Goal: Task Accomplishment & Management: Manage account settings

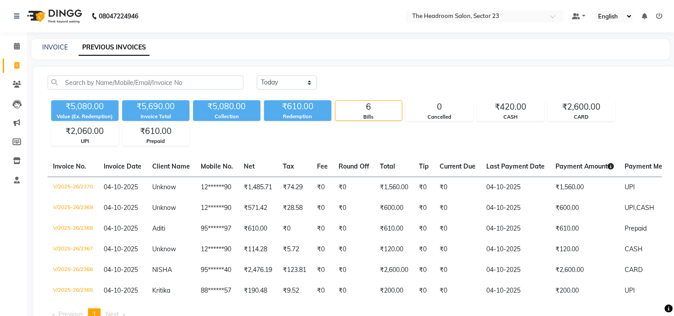
click at [17, 68] on icon at bounding box center [16, 65] width 5 height 7
select select "service"
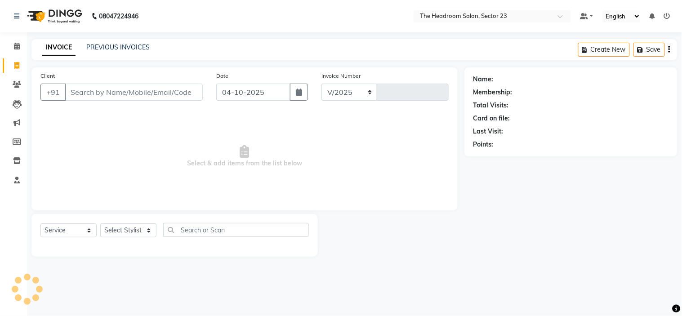
select select "6796"
type input "2371"
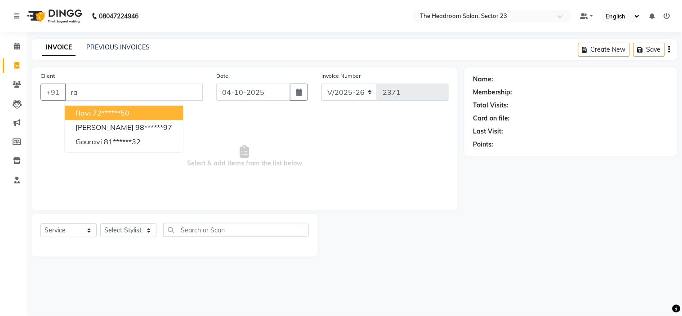
type input "r"
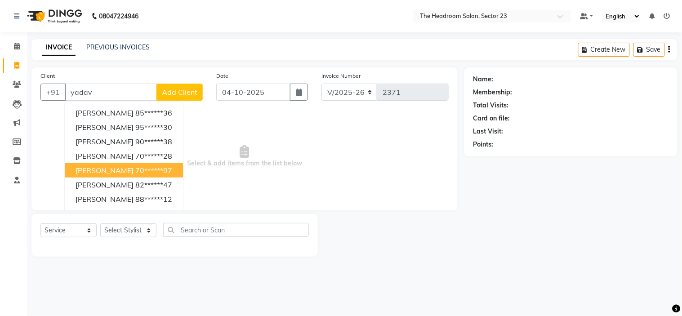
click at [125, 169] on span "[PERSON_NAME]" at bounding box center [104, 170] width 58 height 9
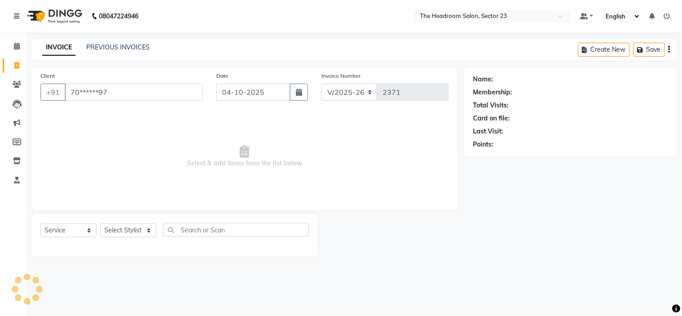
type input "70******97"
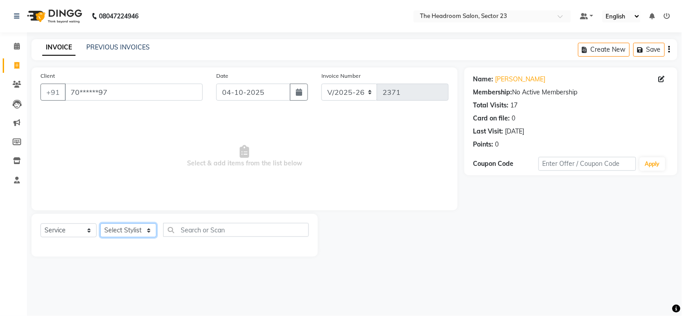
click at [134, 230] on select "Select Stylist [PERSON_NAME] [PERSON_NAME] [PERSON_NAME] Manager [PERSON_NAME] …" at bounding box center [128, 230] width 56 height 14
select select "53420"
click at [100, 224] on select "Select Stylist [PERSON_NAME] [PERSON_NAME] [PERSON_NAME] Manager [PERSON_NAME] …" at bounding box center [128, 230] width 56 height 14
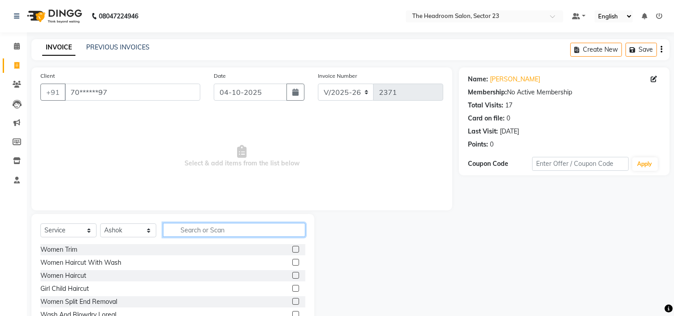
click at [185, 233] on input "text" at bounding box center [234, 230] width 142 height 14
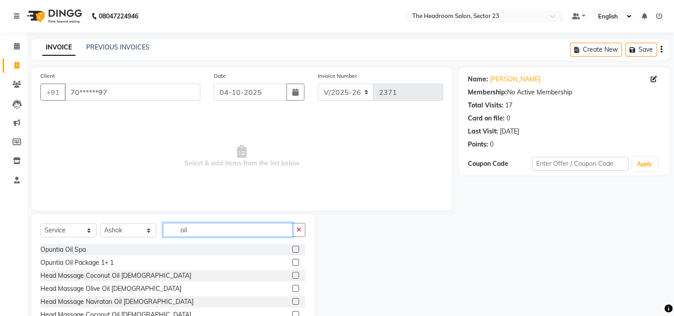
type input "oil"
click at [292, 275] on label at bounding box center [295, 275] width 7 height 7
click at [292, 275] on input "checkbox" at bounding box center [295, 276] width 6 height 6
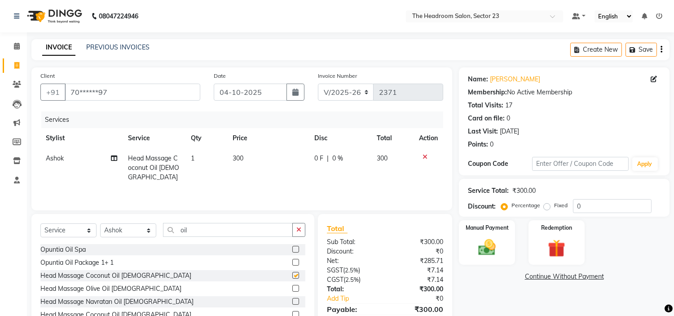
checkbox input "false"
click at [204, 234] on input "oil" at bounding box center [228, 230] width 130 height 14
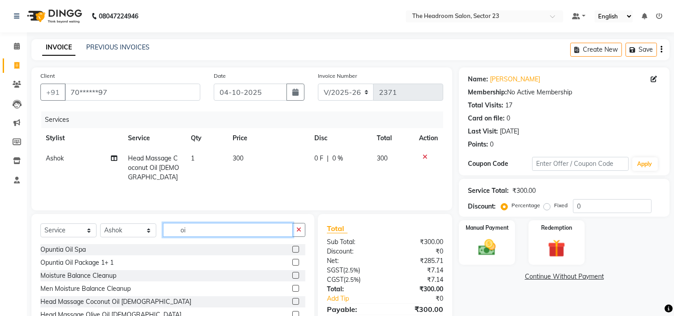
type input "o"
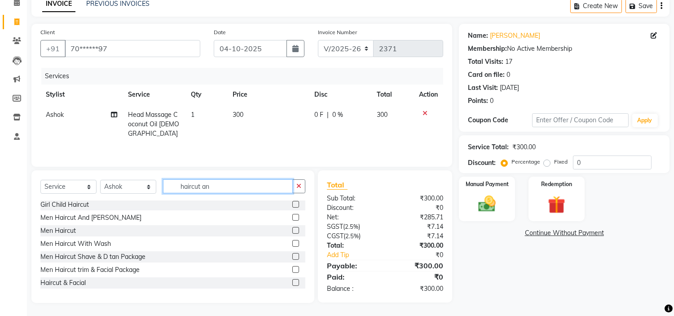
scroll to position [43, 0]
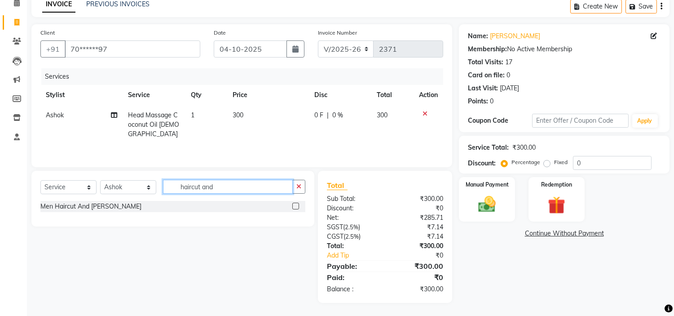
type input "haircut and"
click at [294, 208] on label at bounding box center [295, 206] width 7 height 7
click at [294, 208] on input "checkbox" at bounding box center [295, 207] width 6 height 6
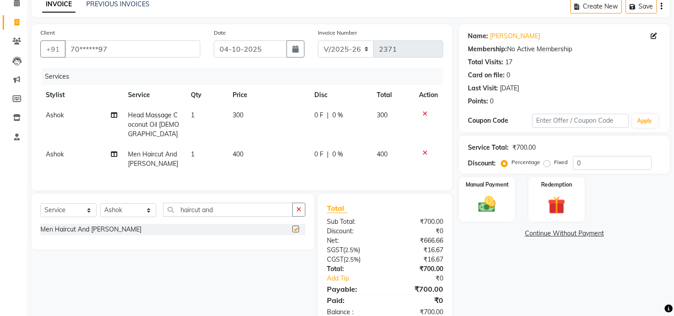
checkbox input "false"
click at [492, 195] on img at bounding box center [488, 204] width 30 height 21
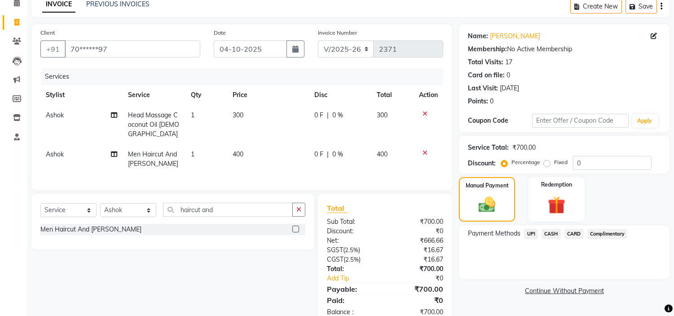
click at [257, 112] on td "300" at bounding box center [268, 124] width 82 height 39
select select "53420"
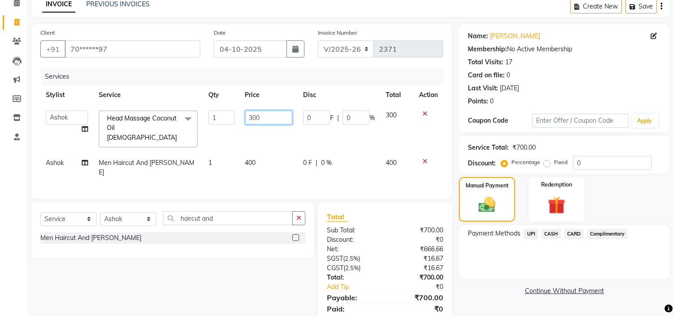
click at [276, 118] on input "300" at bounding box center [268, 118] width 47 height 14
type input "3"
type input "400"
click at [231, 261] on div "Select Service Product Membership Package Voucher Prepaid Gift Card Select Styl…" at bounding box center [170, 268] width 290 height 132
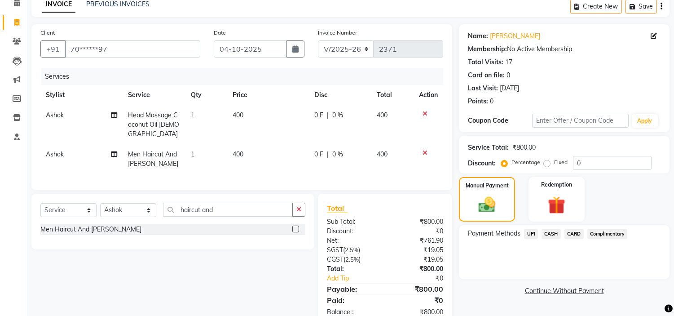
click at [550, 232] on span "CASH" at bounding box center [551, 234] width 19 height 10
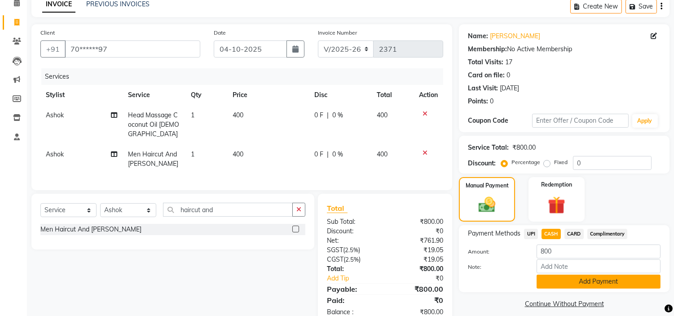
click at [580, 279] on button "Add Payment" at bounding box center [599, 281] width 124 height 14
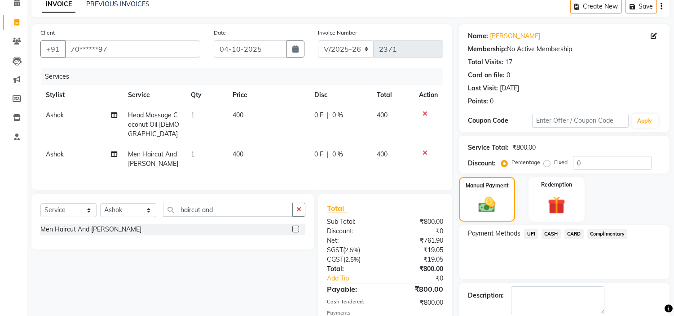
scroll to position [96, 0]
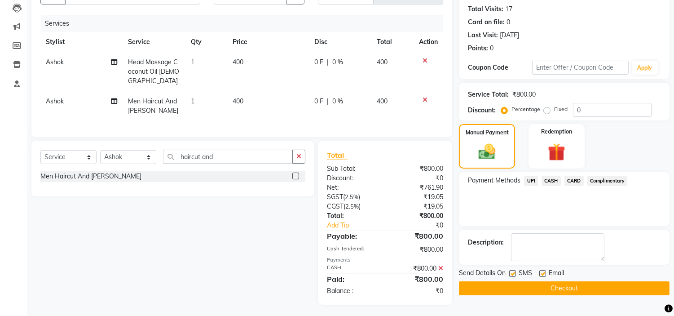
click at [626, 289] on button "Checkout" at bounding box center [564, 288] width 211 height 14
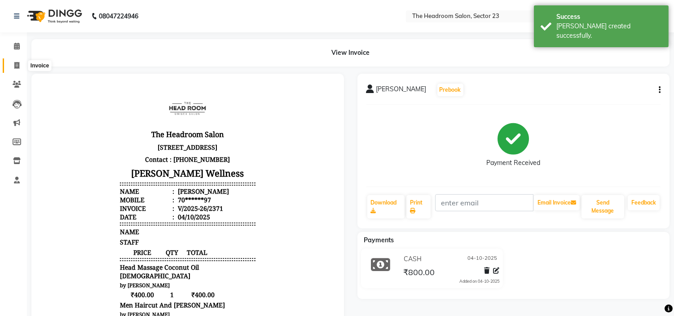
click at [14, 64] on icon at bounding box center [16, 65] width 5 height 7
select select "service"
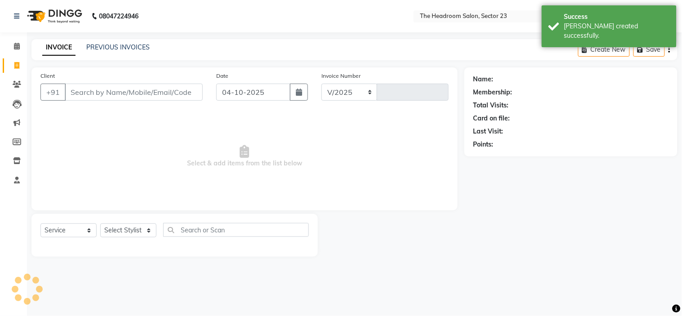
select select "6796"
type input "2372"
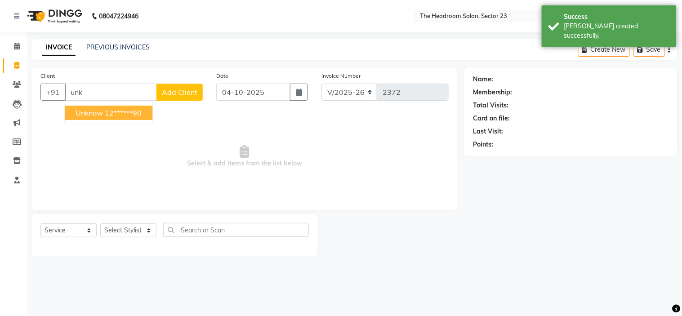
click at [111, 111] on ngb-highlight "12******90" at bounding box center [123, 112] width 37 height 9
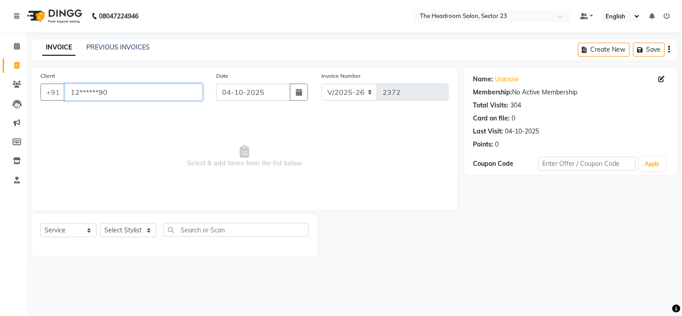
click at [122, 88] on input "12******90" at bounding box center [134, 92] width 138 height 17
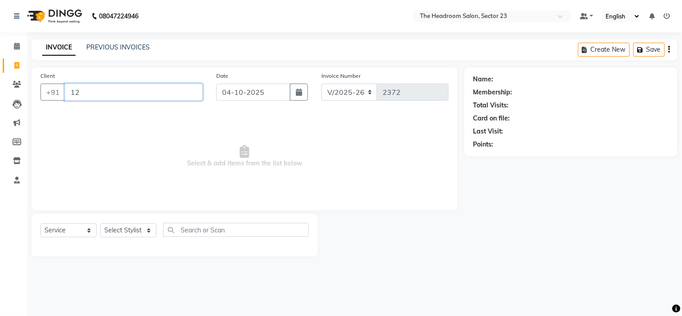
type input "1"
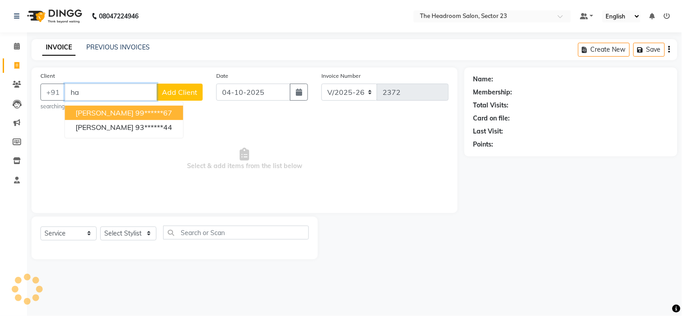
type input "h"
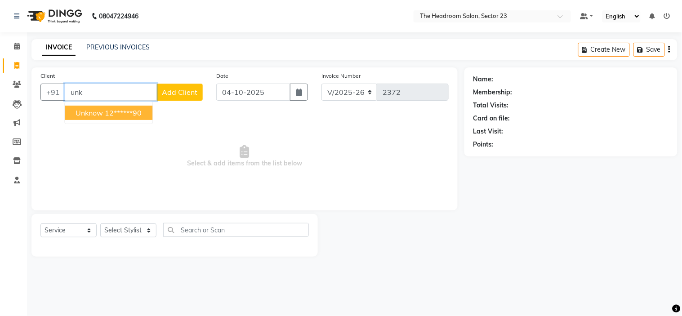
click at [114, 115] on ngb-highlight "12******90" at bounding box center [123, 112] width 37 height 9
type input "12******90"
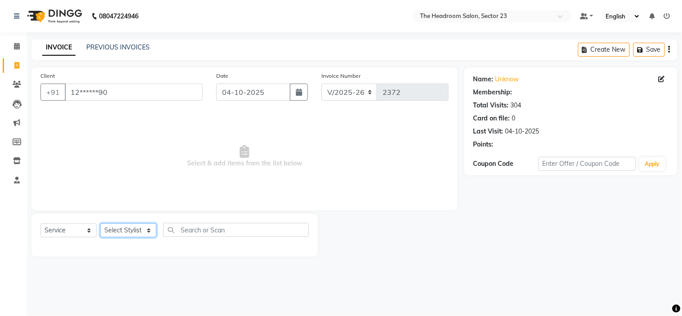
click at [131, 237] on select "Select Stylist [PERSON_NAME] [PERSON_NAME] [PERSON_NAME] Manager [PERSON_NAME] …" at bounding box center [128, 230] width 56 height 14
select select "53420"
click at [100, 224] on select "Select Stylist [PERSON_NAME] [PERSON_NAME] [PERSON_NAME] Manager [PERSON_NAME] …" at bounding box center [128, 230] width 56 height 14
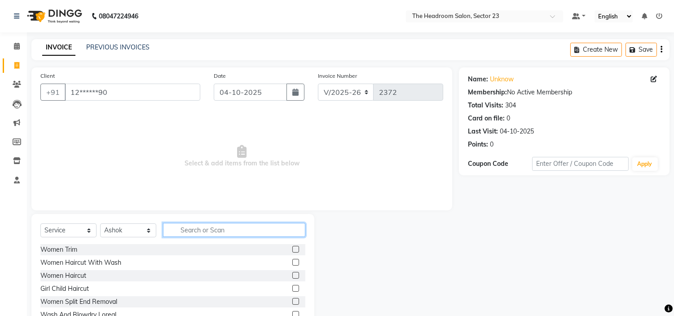
click at [214, 235] on input "text" at bounding box center [234, 230] width 142 height 14
type input "s"
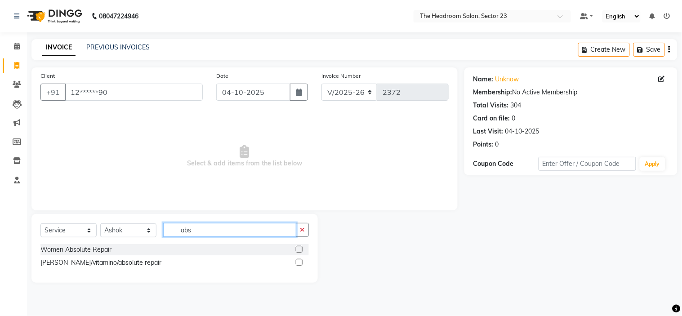
type input "abs"
click at [299, 246] on label at bounding box center [299, 249] width 7 height 7
click at [299, 247] on input "checkbox" at bounding box center [299, 250] width 6 height 6
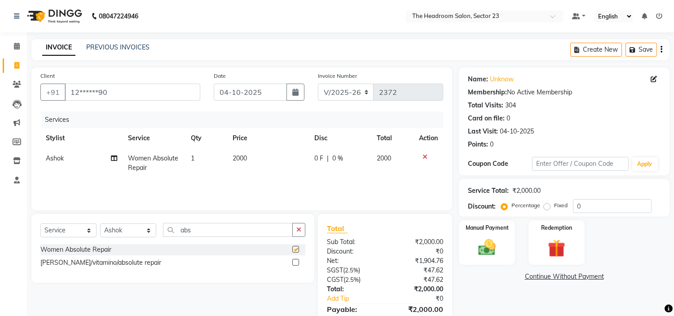
checkbox input "false"
click at [0, 270] on div "Calendar Invoice Clients Leads Marketing Members Inventory Staff Completed InPr…" at bounding box center [60, 186] width 121 height 320
click at [92, 229] on select "Select Service Product Membership Package Voucher Prepaid Gift Card" at bounding box center [68, 230] width 56 height 14
select select "product"
click at [40, 224] on select "Select Service Product Membership Package Voucher Prepaid Gift Card" at bounding box center [68, 230] width 56 height 14
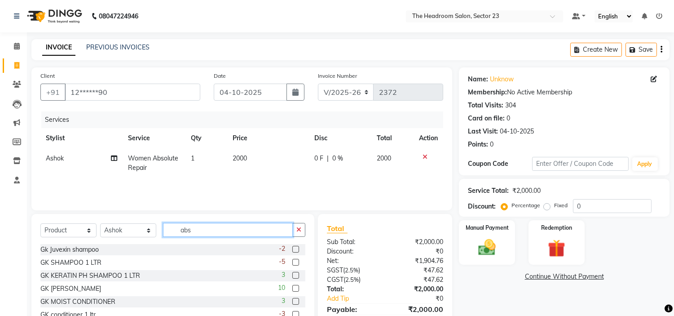
click at [204, 228] on input "abs" at bounding box center [228, 230] width 130 height 14
type input "a"
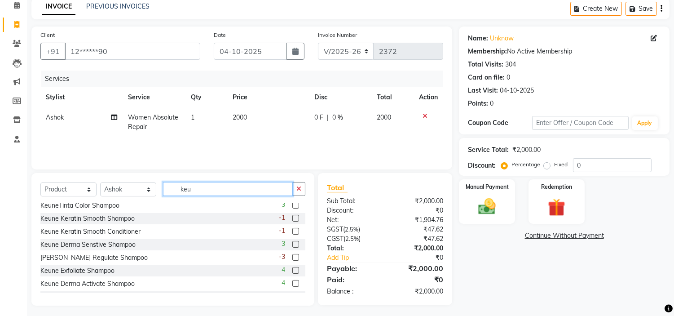
scroll to position [73, 0]
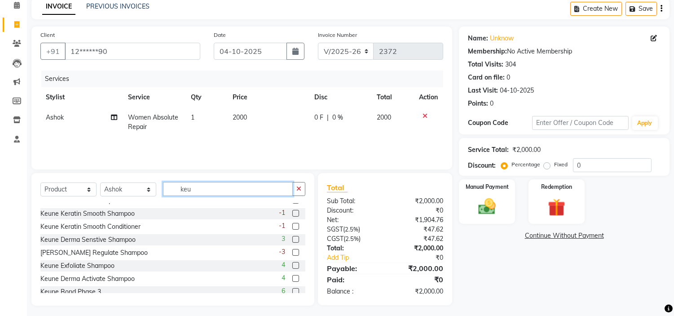
type input "keu"
click at [292, 252] on label at bounding box center [295, 252] width 7 height 7
click at [292, 252] on input "checkbox" at bounding box center [295, 253] width 6 height 6
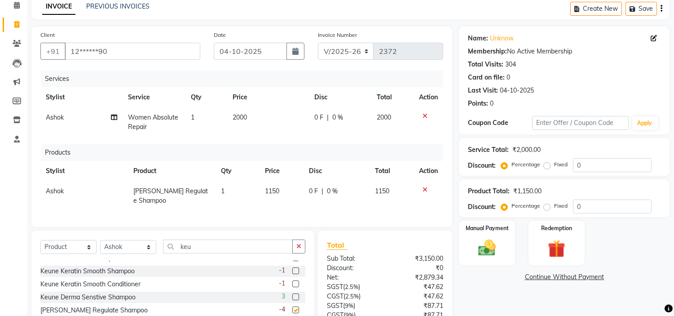
checkbox input "false"
click at [287, 188] on td "1150" at bounding box center [282, 196] width 44 height 30
select select "53420"
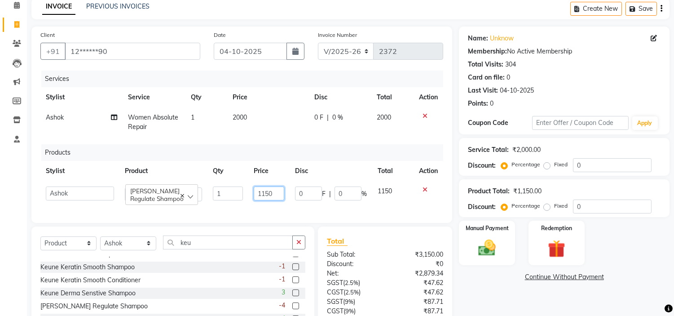
click at [275, 191] on input "1150" at bounding box center [269, 193] width 31 height 14
type input "1020"
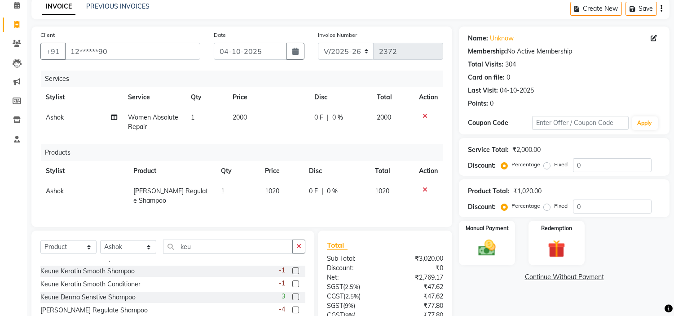
click at [277, 193] on span "1020" at bounding box center [272, 191] width 14 height 8
select select "53420"
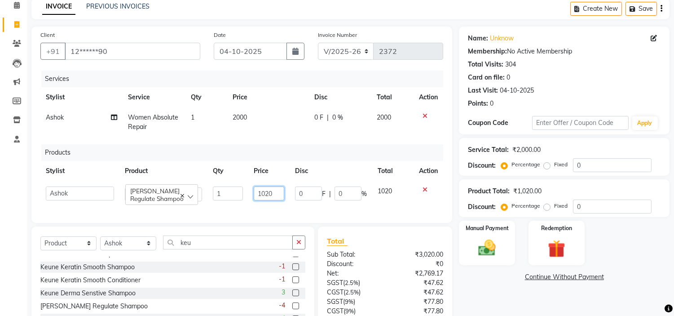
click at [275, 195] on input "1020" at bounding box center [269, 193] width 31 height 14
type input "1200"
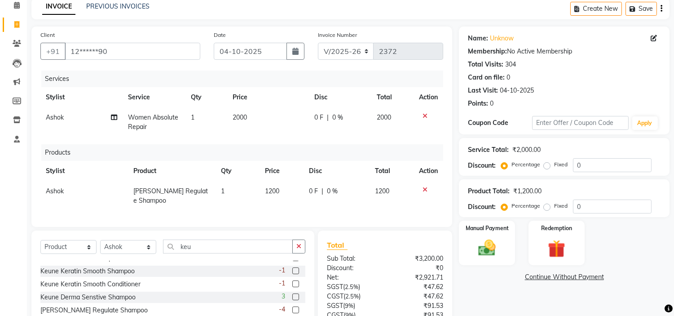
click at [312, 190] on span "0 F" at bounding box center [313, 190] width 9 height 9
select select "53420"
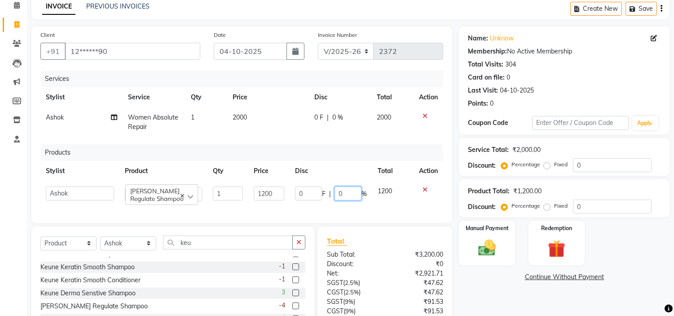
click at [345, 191] on input "0" at bounding box center [348, 193] width 27 height 14
type input "15"
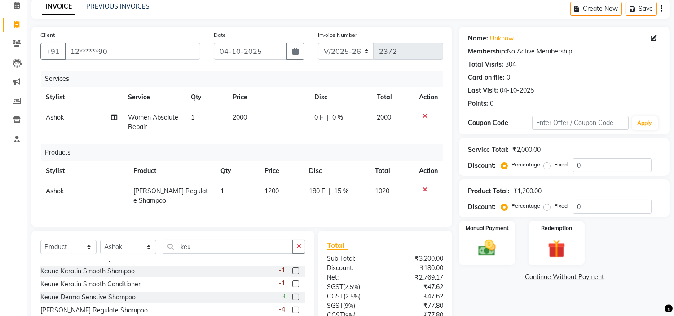
click at [520, 306] on div "Name: Unknow Membership: No Active Membership Total Visits: 304 Card on file: 0…" at bounding box center [567, 204] width 217 height 355
click at [515, 289] on div "Name: Unknow Membership: No Active Membership Total Visits: 304 Card on file: 0…" at bounding box center [567, 204] width 217 height 355
click at [318, 118] on span "0 F" at bounding box center [318, 117] width 9 height 9
select select "53420"
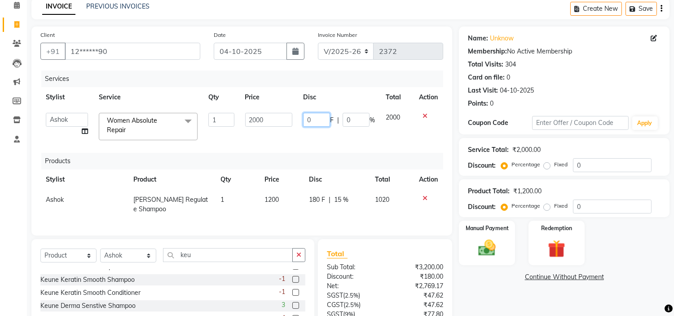
click at [318, 118] on input "0" at bounding box center [316, 120] width 27 height 14
type input "500"
click at [638, 217] on div "Product Total: ₹1,200.00 Discount: Percentage Fixed 0" at bounding box center [564, 198] width 211 height 38
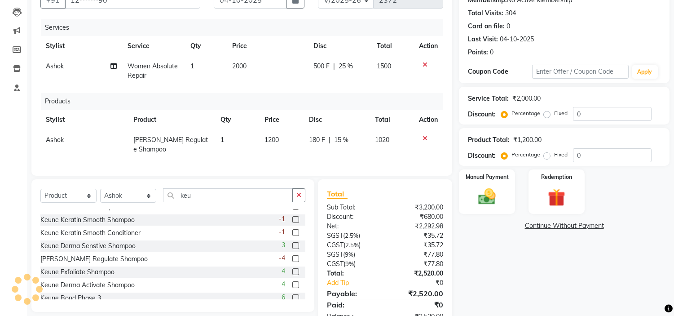
scroll to position [127, 0]
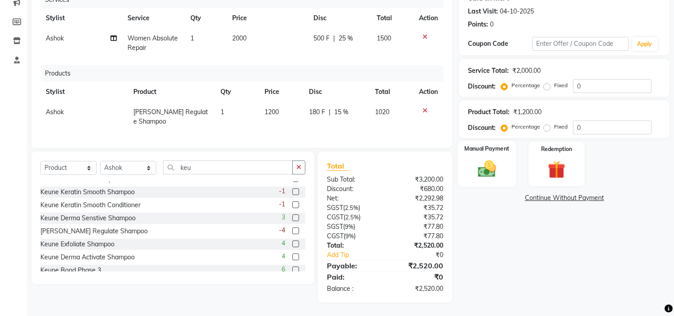
click at [486, 164] on img at bounding box center [488, 169] width 30 height 21
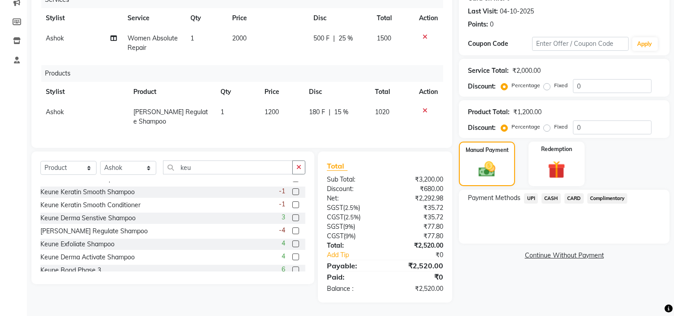
click at [526, 193] on span "UPI" at bounding box center [531, 198] width 14 height 10
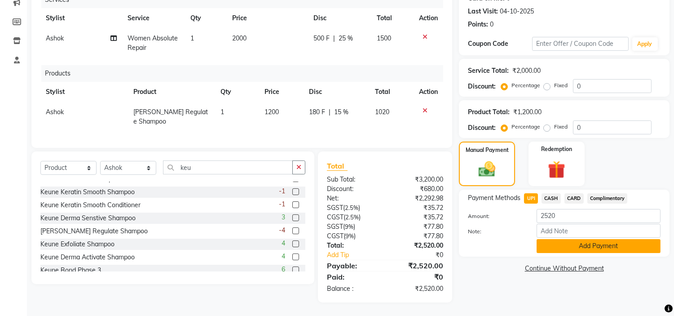
click at [578, 239] on button "Add Payment" at bounding box center [599, 246] width 124 height 14
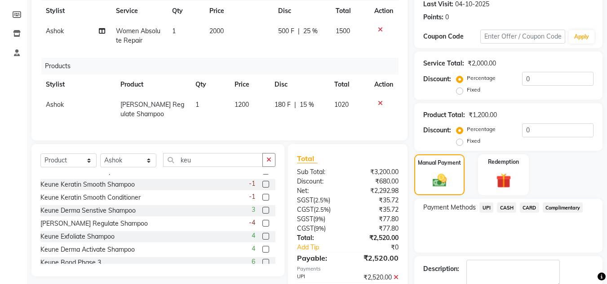
scroll to position [178, 0]
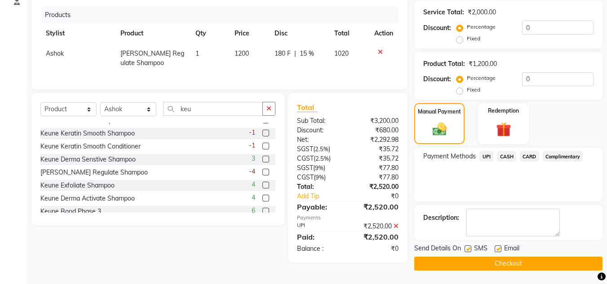
click at [525, 262] on button "Checkout" at bounding box center [508, 264] width 188 height 14
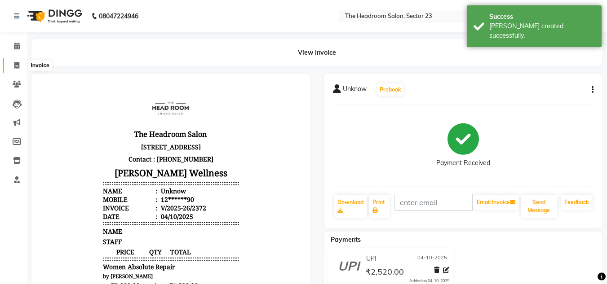
click at [17, 64] on icon at bounding box center [16, 65] width 5 height 7
select select "service"
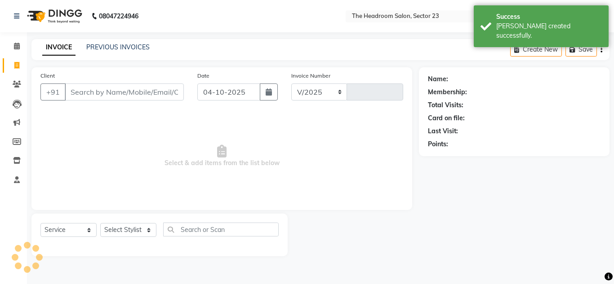
select select "6796"
type input "2373"
click at [138, 233] on select "Select Stylist [PERSON_NAME] [PERSON_NAME] [PERSON_NAME] Manager [PERSON_NAME] …" at bounding box center [128, 230] width 56 height 14
click at [100, 223] on select "Select Stylist [PERSON_NAME] [PERSON_NAME] [PERSON_NAME] Manager [PERSON_NAME] …" at bounding box center [128, 230] width 56 height 14
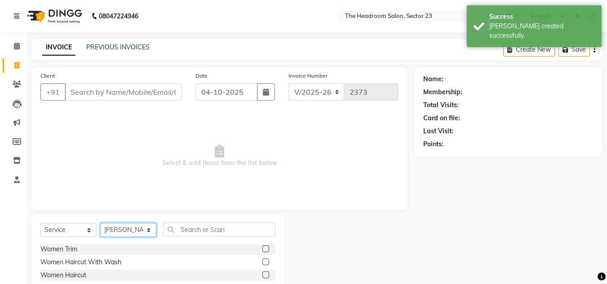
click at [135, 227] on select "Select Stylist [PERSON_NAME] [PERSON_NAME] [PERSON_NAME] Manager [PERSON_NAME] …" at bounding box center [128, 230] width 56 height 14
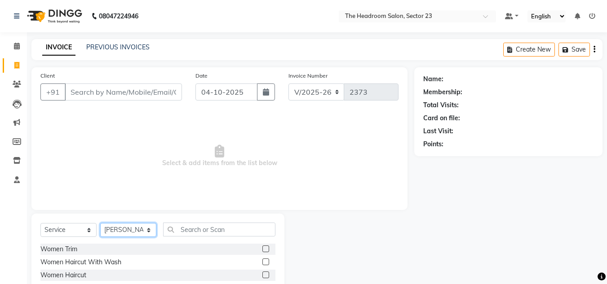
select select "53420"
click at [100, 223] on select "Select Stylist [PERSON_NAME] [PERSON_NAME] [PERSON_NAME] Manager [PERSON_NAME] …" at bounding box center [128, 230] width 56 height 14
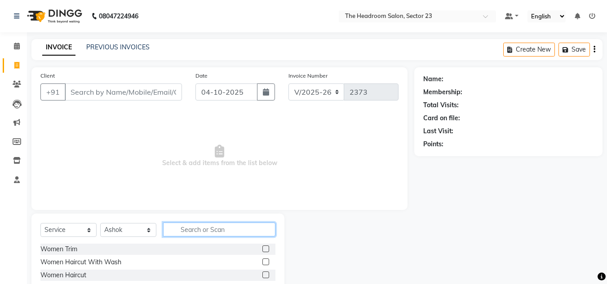
click at [202, 232] on input "text" at bounding box center [219, 230] width 112 height 14
type input "spa"
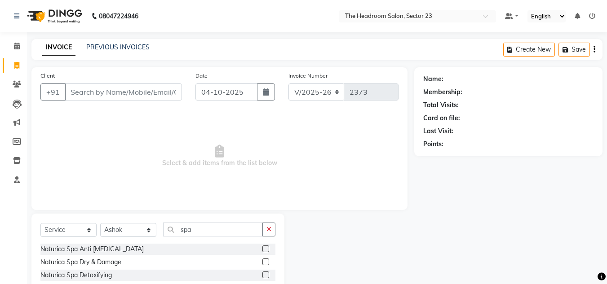
click at [262, 250] on label at bounding box center [265, 249] width 7 height 7
click at [262, 250] on input "checkbox" at bounding box center [265, 250] width 6 height 6
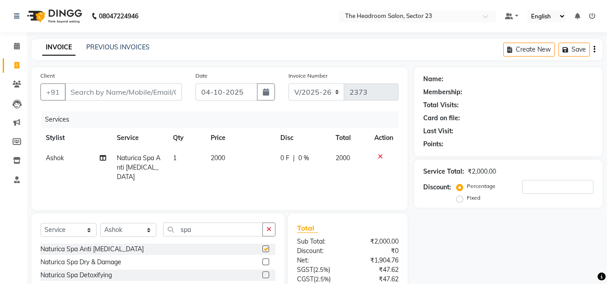
checkbox input "false"
click at [285, 156] on span "0 F" at bounding box center [284, 158] width 9 height 9
select select "53420"
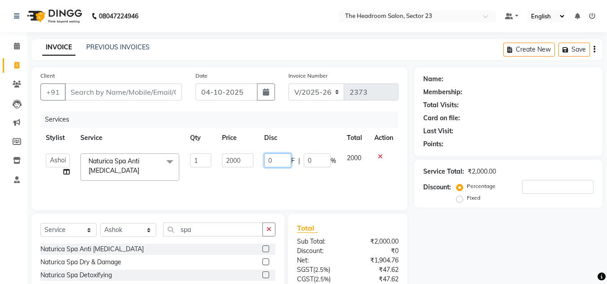
click at [285, 156] on input "0" at bounding box center [277, 161] width 27 height 14
type input "100"
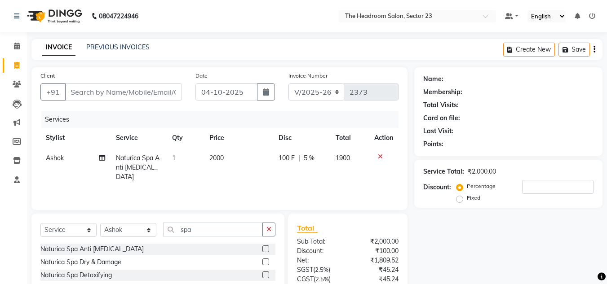
click at [241, 164] on td "2000" at bounding box center [238, 167] width 69 height 39
select select "53420"
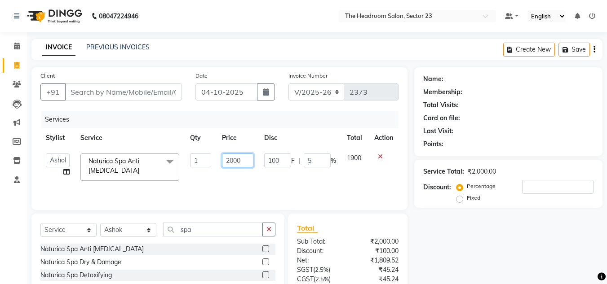
click at [243, 164] on input "2000" at bounding box center [237, 161] width 31 height 14
type input "2500"
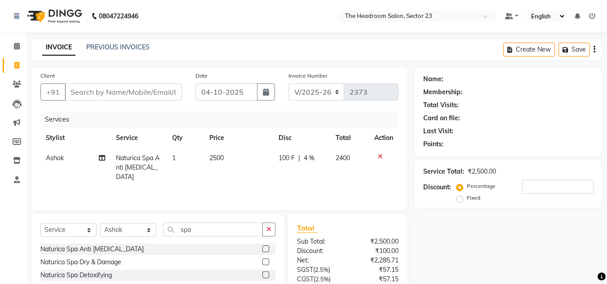
click at [480, 244] on div "Name: Membership: Total Visits: Card on file: Last Visit: Points: Service Total…" at bounding box center [511, 206] width 195 height 279
click at [496, 260] on div "Name: Membership: Total Visits: Card on file: Last Visit: Points: Service Total…" at bounding box center [511, 206] width 195 height 279
click at [212, 233] on input "spa" at bounding box center [213, 230] width 100 height 14
type input "s"
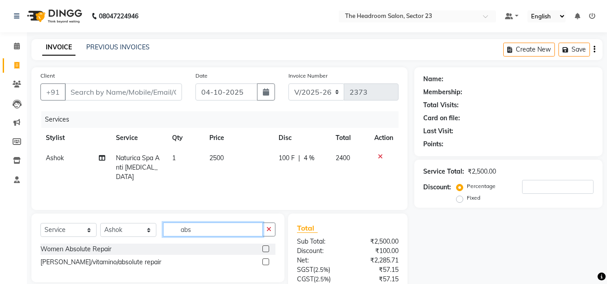
type input "abs"
click at [268, 247] on label at bounding box center [265, 249] width 7 height 7
click at [268, 247] on input "checkbox" at bounding box center [265, 250] width 6 height 6
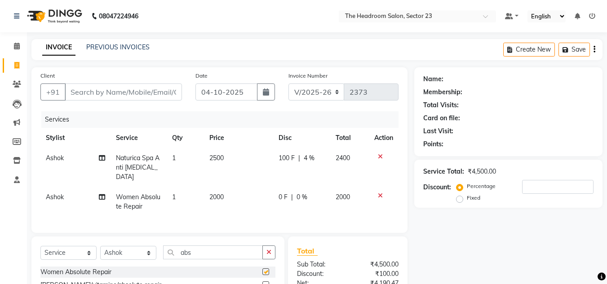
checkbox input "false"
click at [230, 189] on td "2000" at bounding box center [238, 202] width 69 height 30
select select "53420"
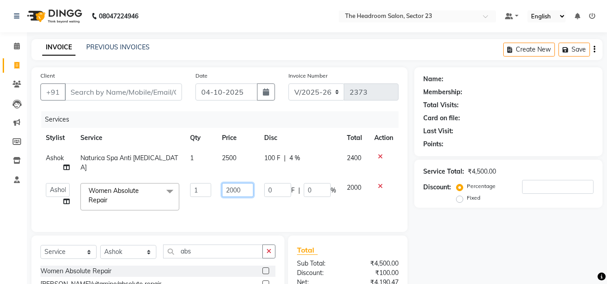
click at [242, 188] on input "2000" at bounding box center [237, 190] width 31 height 14
type input "2500"
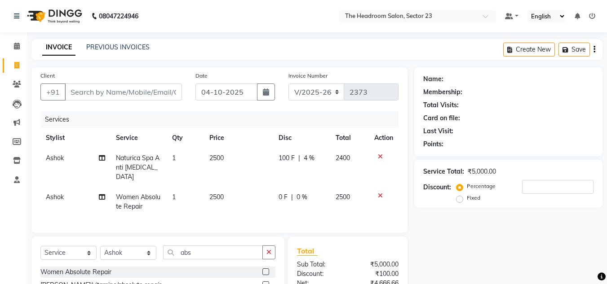
click at [283, 193] on span "0 F" at bounding box center [283, 197] width 9 height 9
select select "53420"
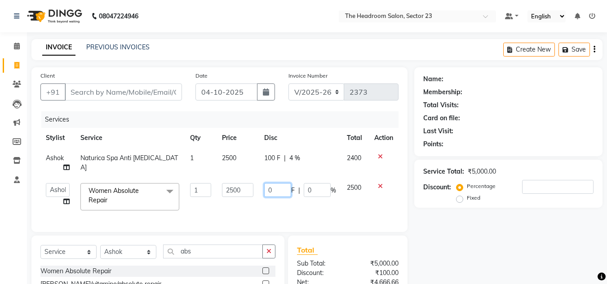
click at [283, 186] on input "0" at bounding box center [277, 190] width 27 height 14
type input "600"
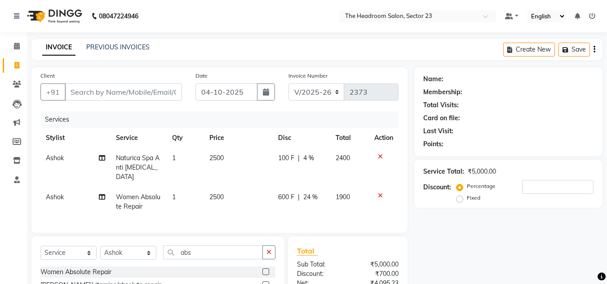
click at [524, 222] on div "Name: Membership: Total Visits: Card on file: Last Visit: Points: Service Total…" at bounding box center [511, 217] width 195 height 301
click at [381, 155] on icon at bounding box center [380, 157] width 5 height 6
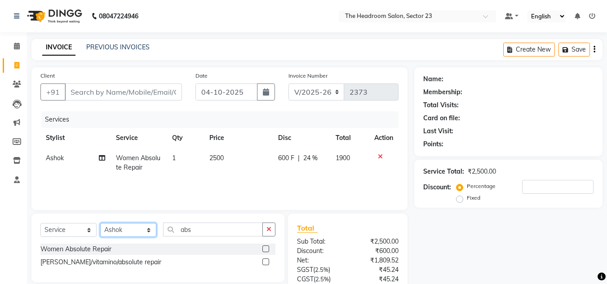
click at [139, 231] on select "Select Stylist [PERSON_NAME] [PERSON_NAME] [PERSON_NAME] Manager [PERSON_NAME] …" at bounding box center [128, 230] width 56 height 14
select select "53426"
click at [100, 223] on select "Select Stylist [PERSON_NAME] [PERSON_NAME] [PERSON_NAME] Manager [PERSON_NAME] …" at bounding box center [128, 230] width 56 height 14
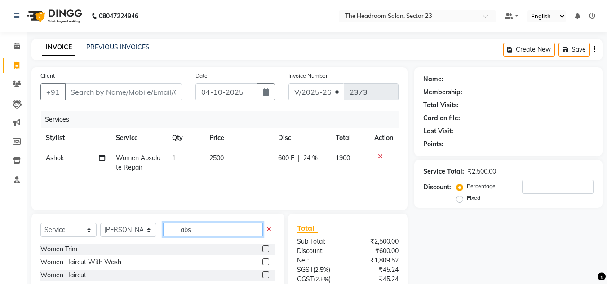
click at [206, 231] on input "abs" at bounding box center [213, 230] width 100 height 14
type input "a"
type input "n"
type input "gel"
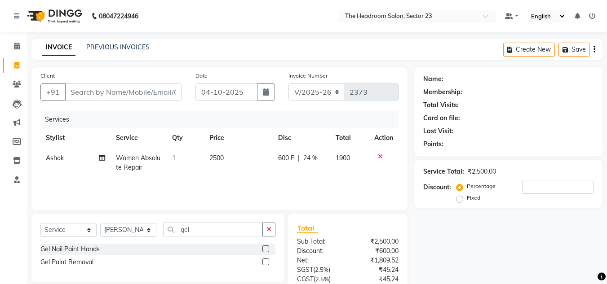
click at [267, 250] on label at bounding box center [265, 249] width 7 height 7
click at [267, 250] on input "checkbox" at bounding box center [265, 250] width 6 height 6
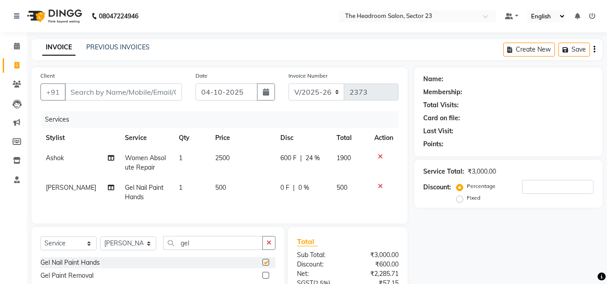
checkbox input "false"
click at [230, 186] on td "500" at bounding box center [243, 193] width 66 height 30
select select "53426"
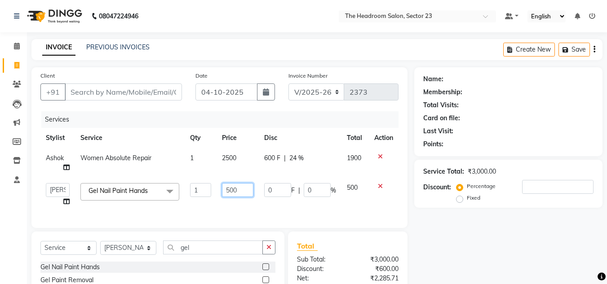
click at [238, 186] on input "500" at bounding box center [237, 190] width 31 height 14
type input "5"
type input "800"
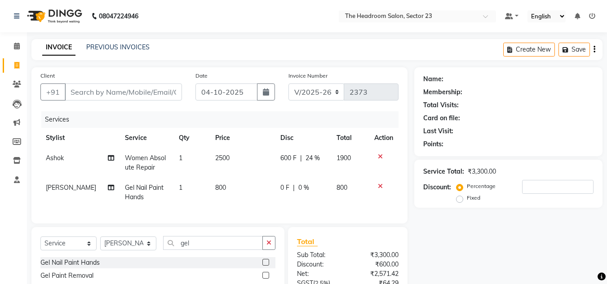
click at [452, 238] on div "Name: Membership: Total Visits: Card on file: Last Visit: Points: Service Total…" at bounding box center [511, 213] width 195 height 292
click at [147, 251] on select "Select Stylist [PERSON_NAME] [PERSON_NAME] [PERSON_NAME] Manager [PERSON_NAME] …" at bounding box center [128, 244] width 56 height 14
select select "64907"
click at [100, 243] on select "Select Stylist [PERSON_NAME] [PERSON_NAME] [PERSON_NAME] Manager [PERSON_NAME] …" at bounding box center [128, 244] width 56 height 14
click at [542, 249] on div "Name: Membership: Total Visits: Card on file: Last Visit: Points: Service Total…" at bounding box center [511, 213] width 195 height 292
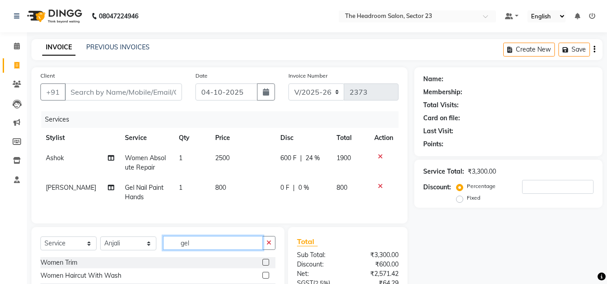
click at [228, 250] on input "gel" at bounding box center [213, 243] width 100 height 14
type input "g"
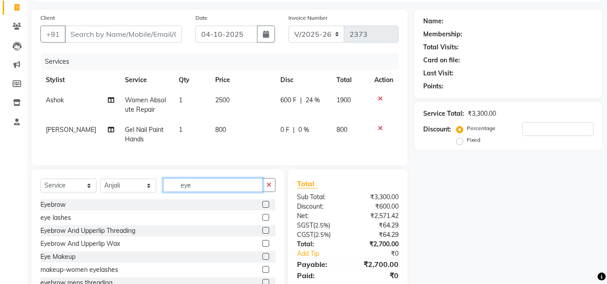
scroll to position [59, 0]
type input "eye"
click at [262, 207] on label at bounding box center [265, 203] width 7 height 7
click at [262, 207] on input "checkbox" at bounding box center [265, 204] width 6 height 6
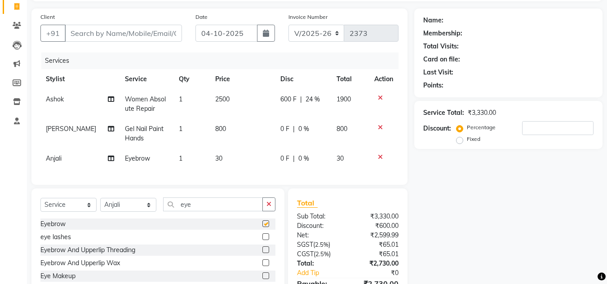
checkbox input "false"
click at [239, 209] on input "eye" at bounding box center [213, 205] width 100 height 14
type input "e"
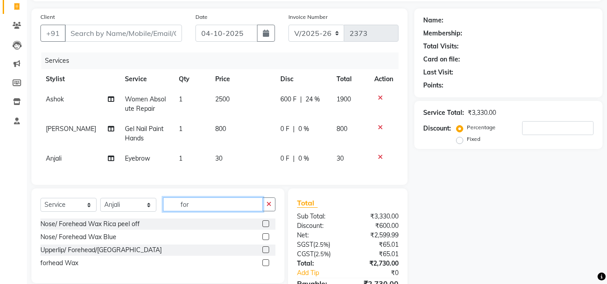
type input "for"
click at [266, 253] on label at bounding box center [265, 250] width 7 height 7
click at [266, 253] on input "checkbox" at bounding box center [265, 251] width 6 height 6
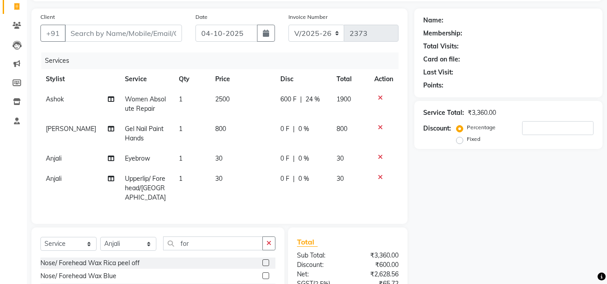
checkbox input "false"
click at [232, 241] on input "for" at bounding box center [213, 244] width 100 height 14
type input "f"
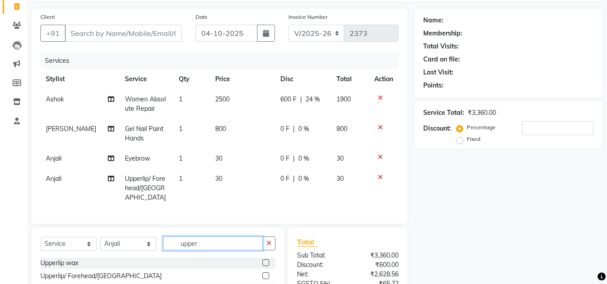
type input "upper"
click at [266, 260] on label at bounding box center [265, 263] width 7 height 7
click at [266, 261] on input "checkbox" at bounding box center [265, 264] width 6 height 6
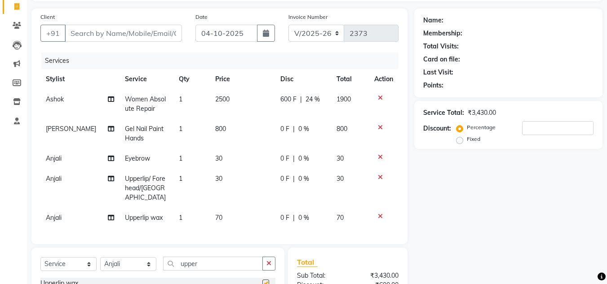
checkbox input "false"
click at [458, 204] on div "Name: Membership: Total Visits: Card on file: Last Visit: Points: Service Total…" at bounding box center [511, 195] width 195 height 372
click at [95, 35] on input "Client" at bounding box center [123, 33] width 117 height 17
type input "9"
type input "0"
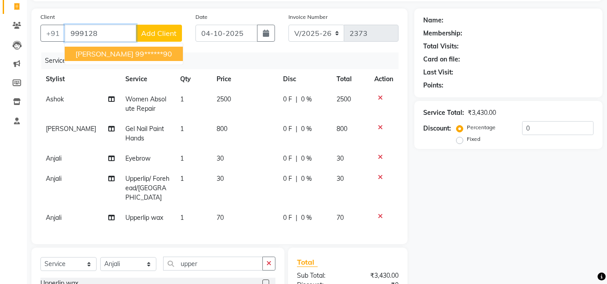
click at [142, 58] on button "[PERSON_NAME] 99******90" at bounding box center [124, 54] width 118 height 14
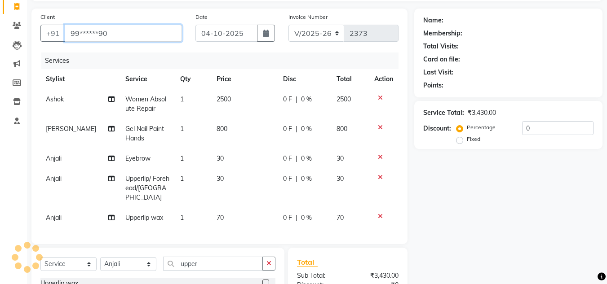
type input "99******90"
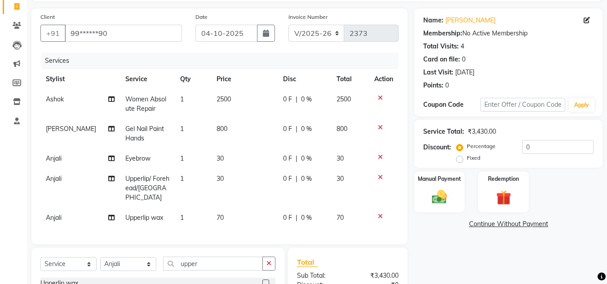
click at [283, 99] on span "0 F" at bounding box center [287, 99] width 9 height 9
select select "53420"
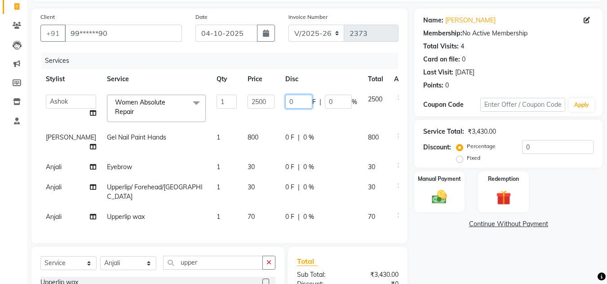
click at [285, 99] on input "0" at bounding box center [298, 102] width 27 height 14
type input "600"
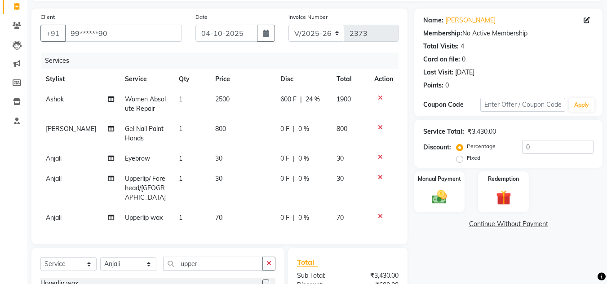
click at [602, 208] on div "Manual Payment Redemption" at bounding box center [508, 192] width 202 height 41
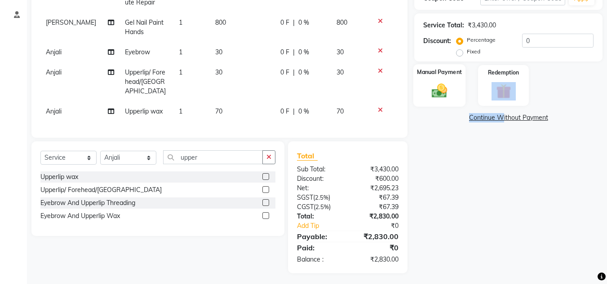
click at [441, 94] on img at bounding box center [439, 91] width 25 height 18
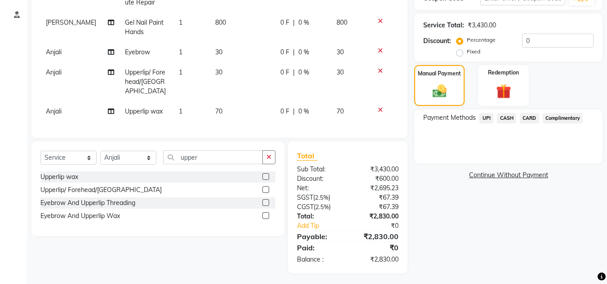
click at [476, 224] on div "Name: [PERSON_NAME] Membership: No Active Membership Total Visits: 4 Card on fi…" at bounding box center [511, 88] width 195 height 372
click at [484, 116] on span "UPI" at bounding box center [486, 118] width 14 height 10
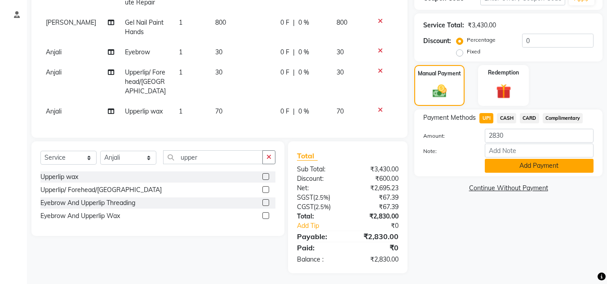
click at [523, 164] on button "Add Payment" at bounding box center [539, 166] width 109 height 14
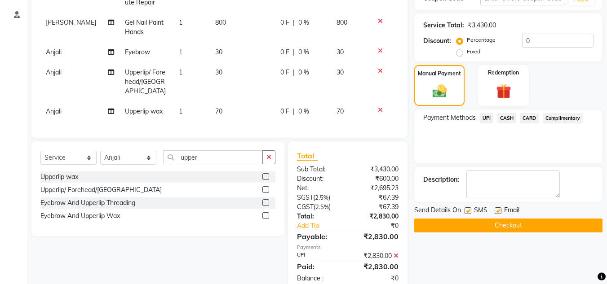
scroll to position [184, 0]
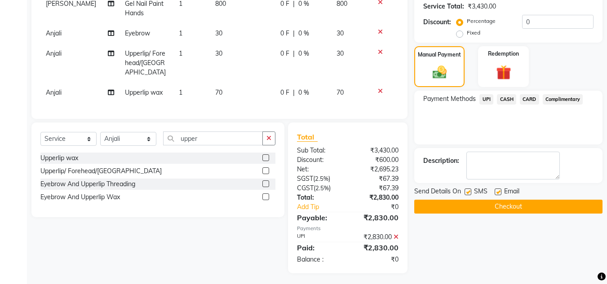
click at [535, 202] on button "Checkout" at bounding box center [508, 207] width 188 height 14
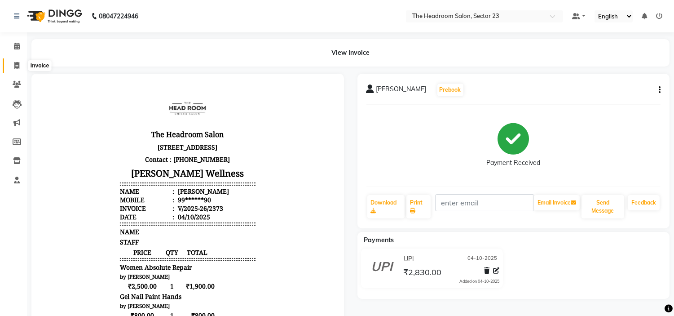
drag, startPoint x: 580, startPoint y: 2, endPoint x: 15, endPoint y: 66, distance: 568.3
click at [15, 66] on icon at bounding box center [16, 65] width 5 height 7
select select "service"
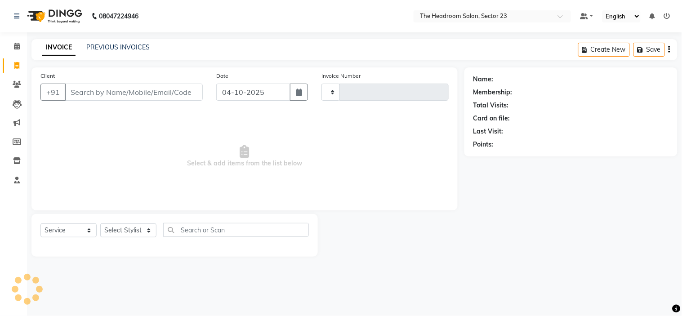
type input "2374"
select select "6796"
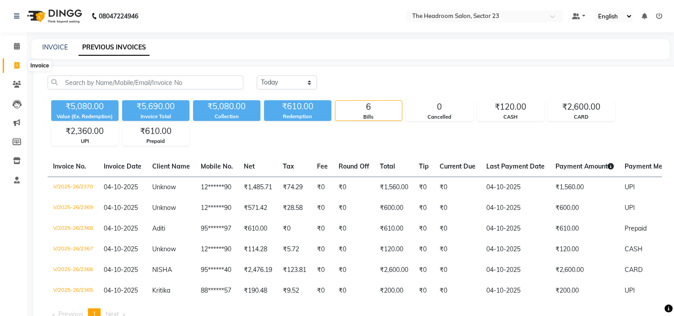
click at [15, 63] on icon at bounding box center [16, 65] width 5 height 7
select select "service"
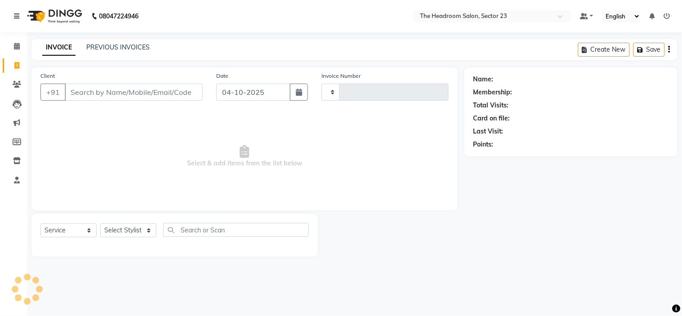
type input "2374"
select select "6796"
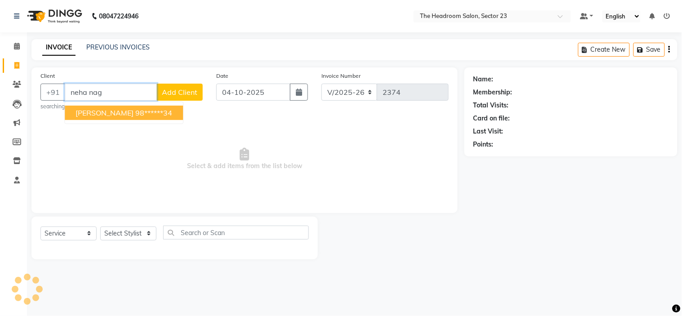
click at [97, 110] on span "Neha Nagpal" at bounding box center [104, 112] width 58 height 9
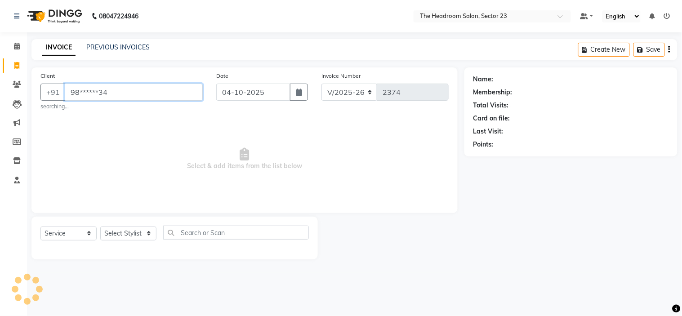
type input "98******34"
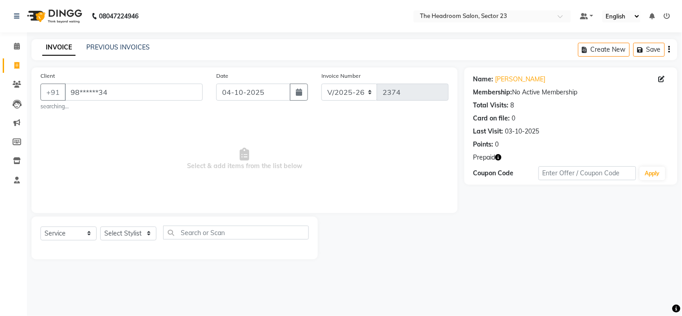
click at [499, 159] on icon "button" at bounding box center [498, 157] width 6 height 6
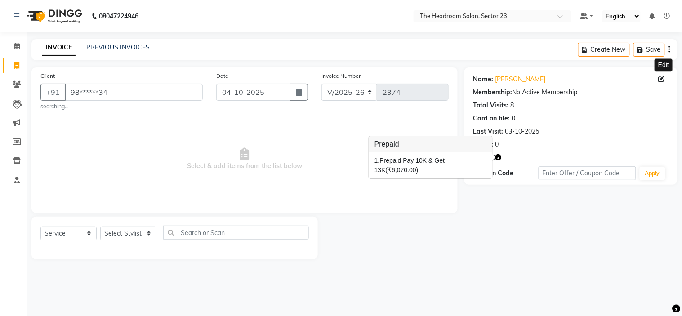
click at [659, 82] on icon at bounding box center [661, 79] width 6 height 6
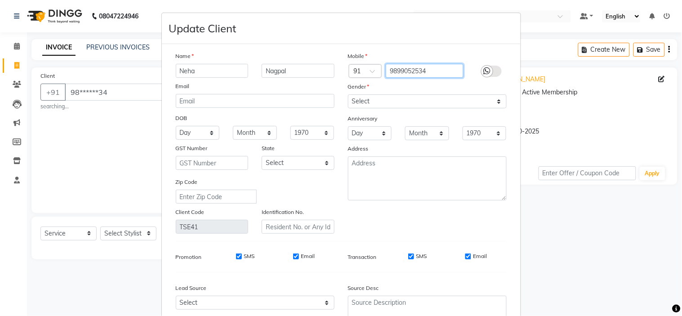
drag, startPoint x: 443, startPoint y: 65, endPoint x: 328, endPoint y: 97, distance: 119.0
click at [328, 97] on div "Name Neha Nagpal Email DOB Day 01 02 03 04 05 06 07 08 09 10 11 12 13 14 15 16 …" at bounding box center [341, 142] width 344 height 182
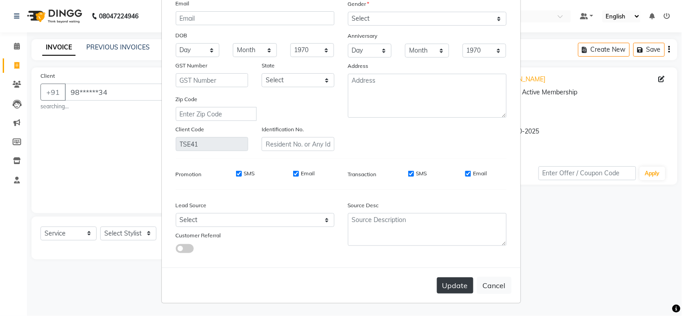
click at [443, 284] on button "Update" at bounding box center [455, 285] width 36 height 16
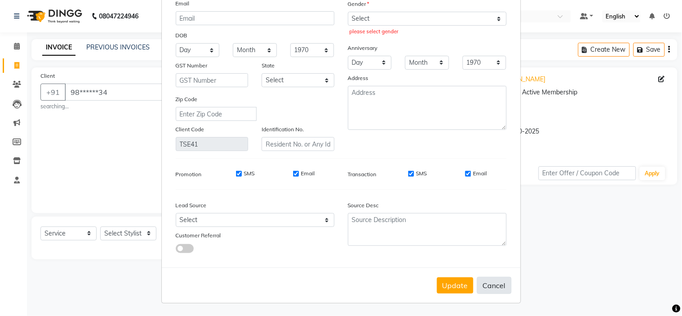
click at [490, 283] on button "Cancel" at bounding box center [494, 285] width 35 height 17
select select
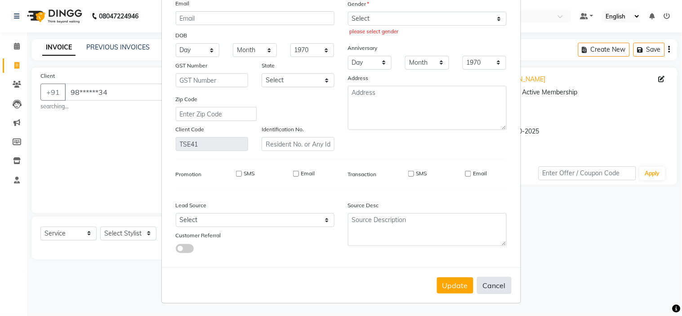
select select
checkbox input "false"
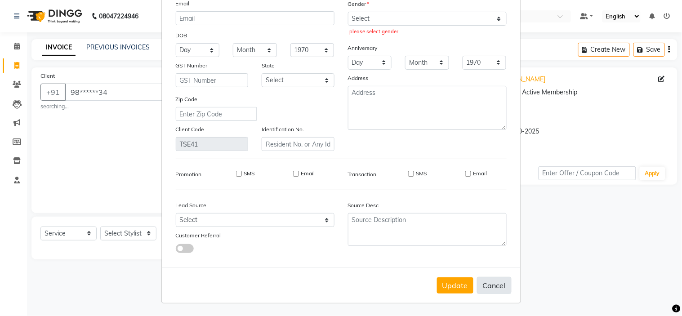
checkbox input "false"
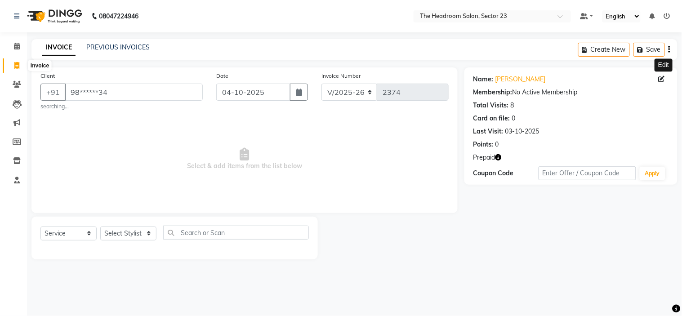
click at [15, 66] on icon at bounding box center [16, 65] width 5 height 7
select select "service"
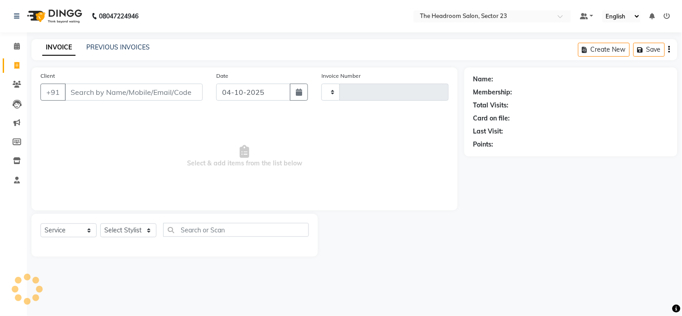
type input "2374"
select select "6796"
click at [21, 82] on span at bounding box center [17, 85] width 16 height 10
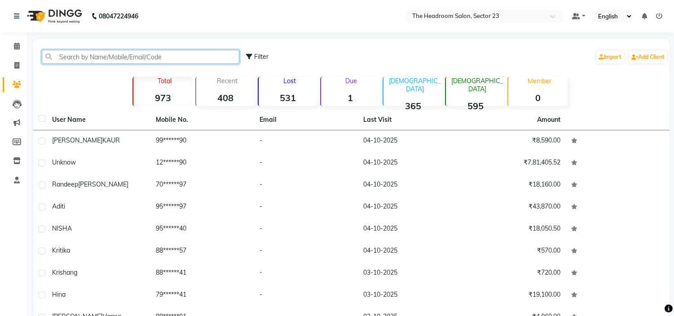
click at [82, 56] on input "text" at bounding box center [141, 57] width 198 height 14
paste input "9899052534"
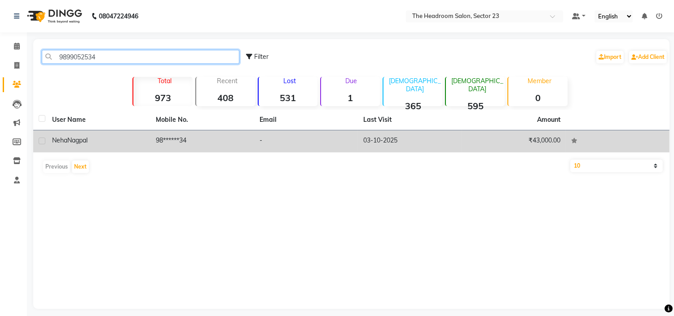
type input "9899052534"
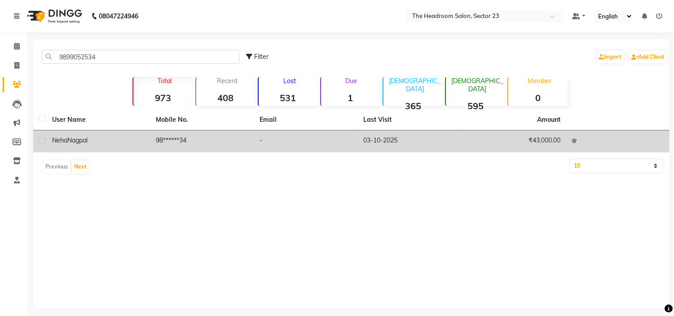
click at [270, 142] on td "-" at bounding box center [306, 141] width 104 height 22
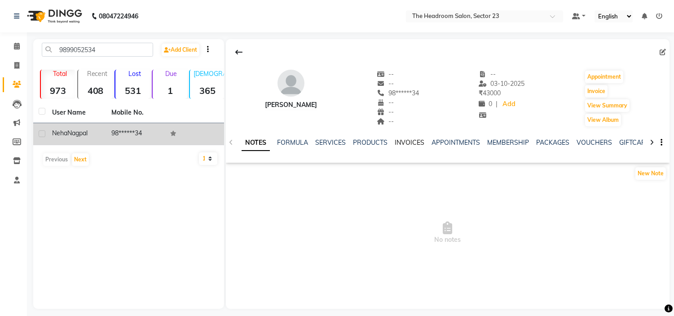
click at [407, 142] on link "INVOICES" at bounding box center [410, 142] width 30 height 8
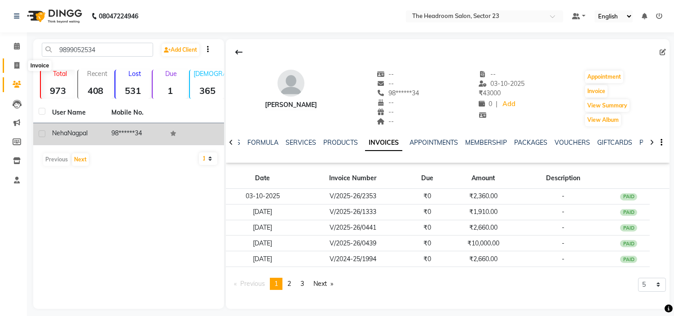
click at [11, 64] on span at bounding box center [17, 66] width 16 height 10
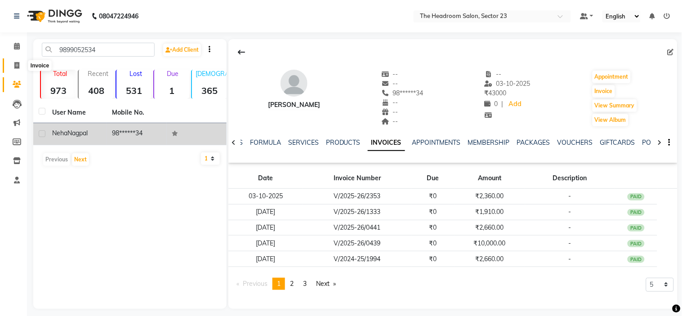
select select "service"
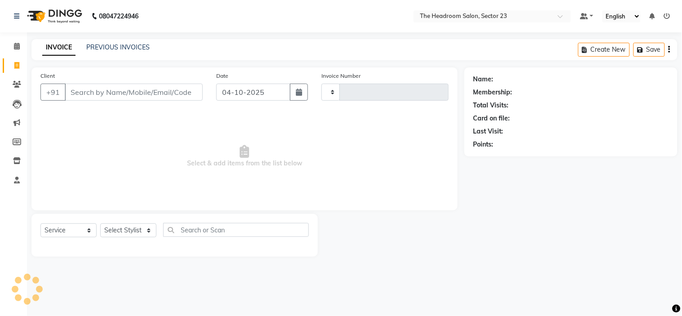
type input "2374"
select select "6796"
type input "9899052534"
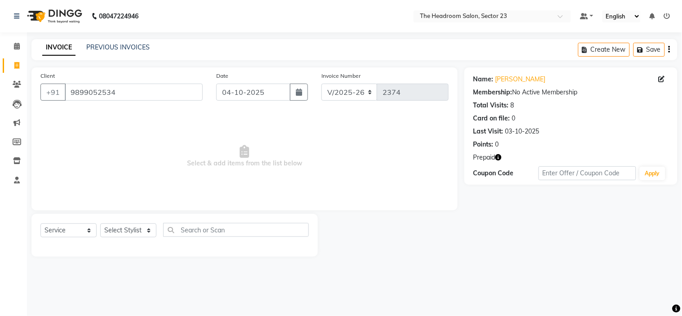
click at [499, 156] on icon "button" at bounding box center [498, 157] width 6 height 6
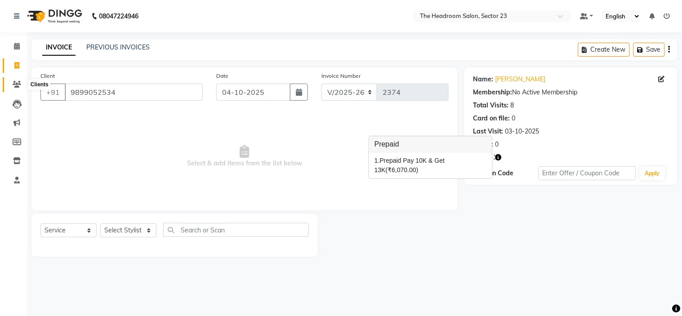
click at [13, 83] on icon at bounding box center [17, 84] width 9 height 7
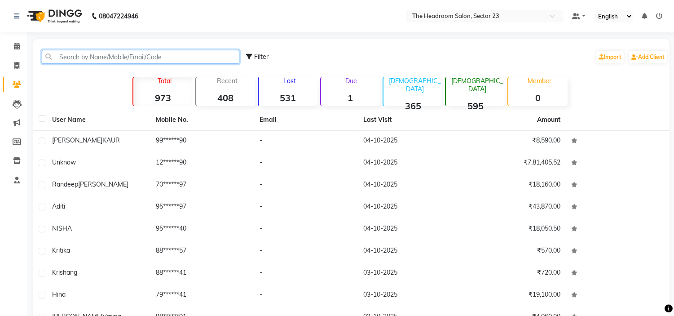
click at [76, 55] on input "text" at bounding box center [141, 57] width 198 height 14
paste input "9899052534"
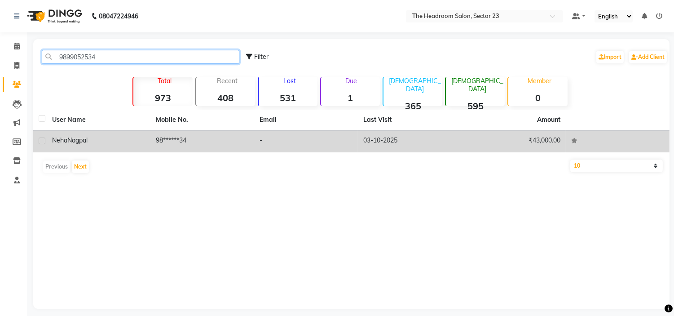
type input "9899052534"
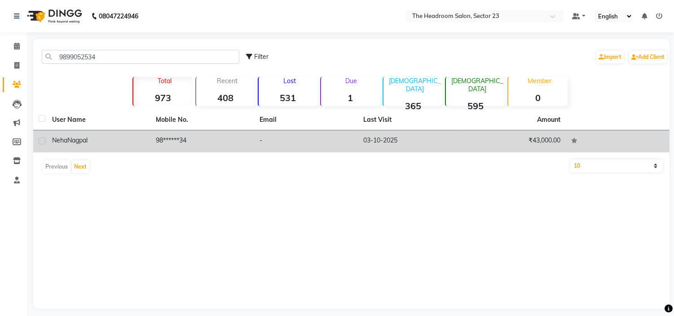
click at [339, 144] on td "-" at bounding box center [306, 141] width 104 height 22
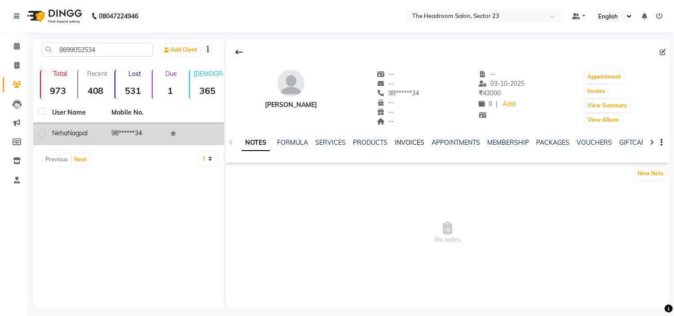
click at [412, 138] on link "INVOICES" at bounding box center [410, 142] width 30 height 8
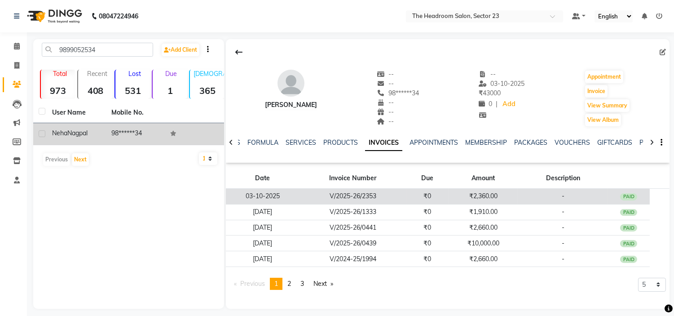
click at [434, 196] on td "₹0" at bounding box center [428, 197] width 42 height 16
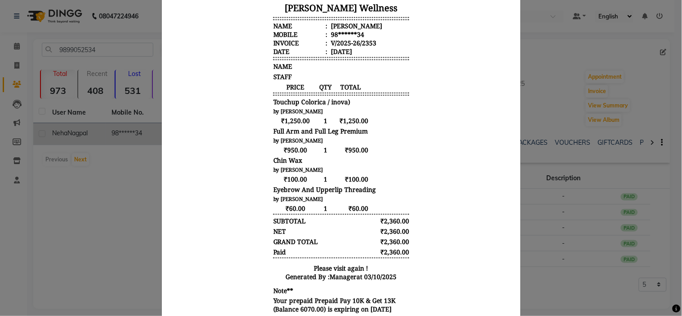
scroll to position [175, 0]
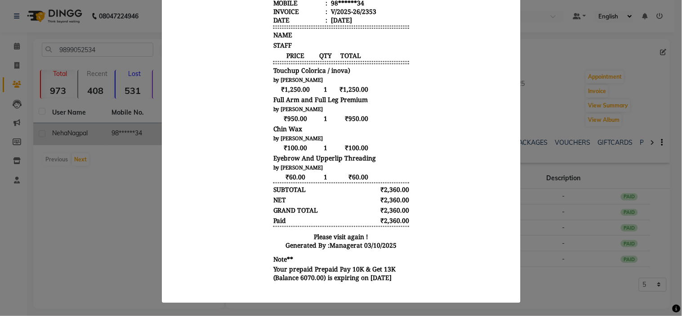
click at [574, 297] on ngb-modal-window "INVOICE View Invoice Close" at bounding box center [341, 158] width 682 height 316
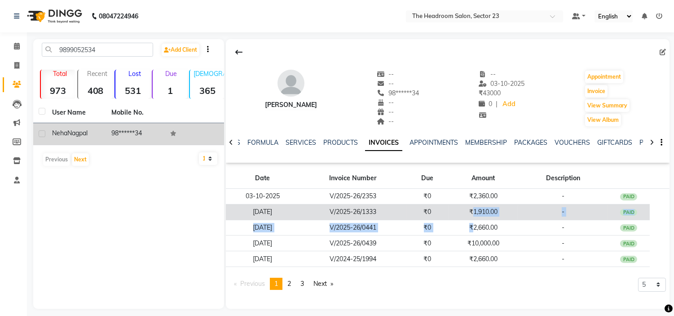
drag, startPoint x: 470, startPoint y: 221, endPoint x: 470, endPoint y: 214, distance: 6.7
click at [470, 214] on tbody "03-10-2025 V/2025-26/2353 ₹0 ₹2,360.00 - PAID 16-07-2025 V/2025-26/1333 ₹0 ₹1,9…" at bounding box center [448, 228] width 444 height 78
click at [432, 212] on td "₹0" at bounding box center [428, 212] width 42 height 16
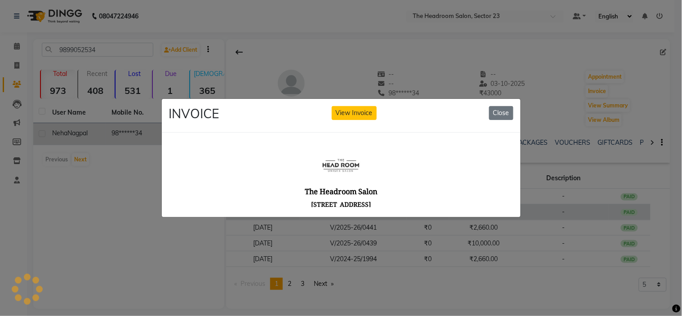
scroll to position [0, 0]
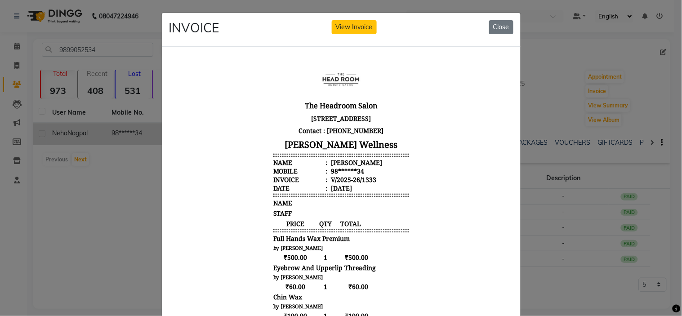
drag, startPoint x: 674, startPoint y: 168, endPoint x: 681, endPoint y: 183, distance: 16.5
click at [674, 183] on ngb-modal-window "INVOICE View Invoice Close" at bounding box center [341, 158] width 682 height 316
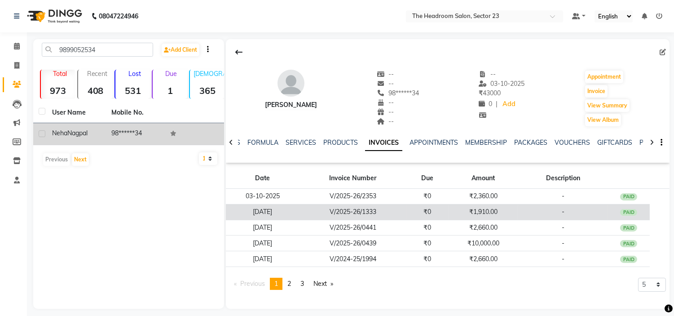
click at [462, 214] on td "₹1,910.00" at bounding box center [484, 212] width 70 height 16
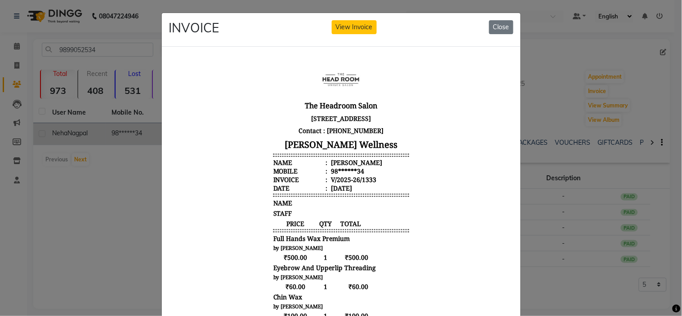
scroll to position [195, 0]
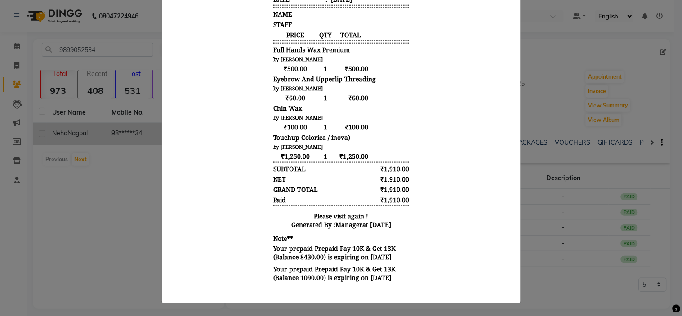
click at [614, 293] on ngb-modal-window "INVOICE View Invoice Close" at bounding box center [341, 158] width 682 height 316
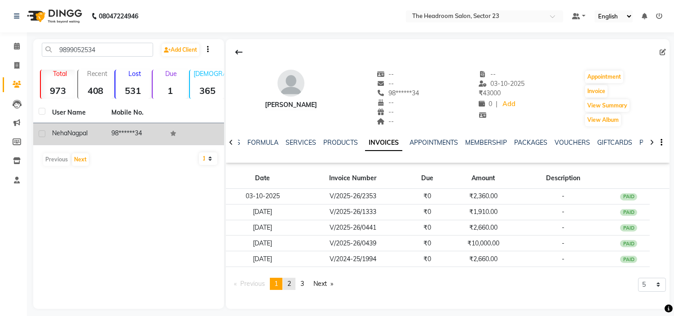
click at [291, 283] on span "2" at bounding box center [290, 283] width 4 height 8
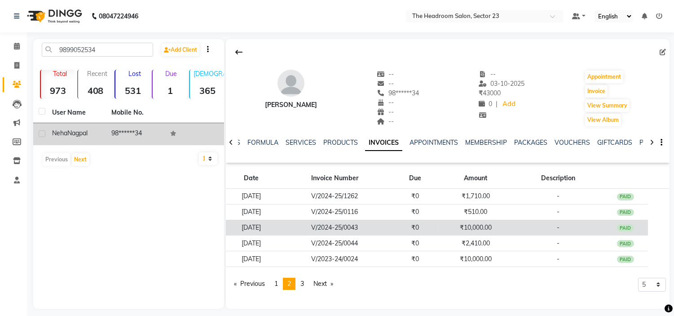
click at [478, 227] on td "₹10,000.00" at bounding box center [475, 228] width 75 height 16
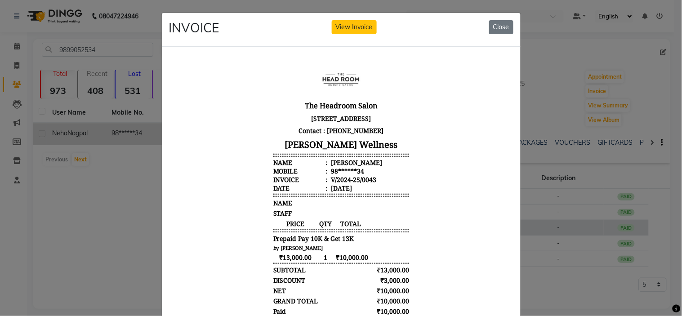
scroll to position [0, 0]
click at [545, 278] on ngb-modal-window "INVOICE View Invoice Close" at bounding box center [341, 158] width 682 height 316
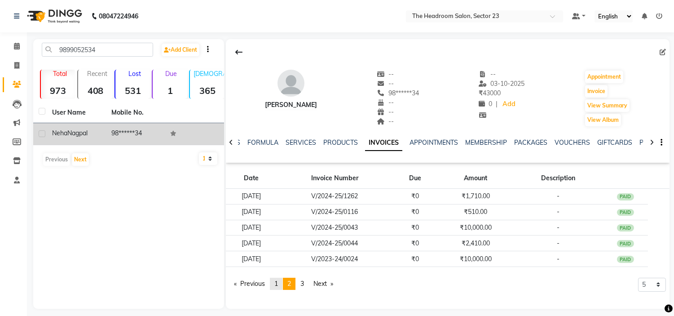
click at [278, 285] on span "1" at bounding box center [276, 283] width 4 height 8
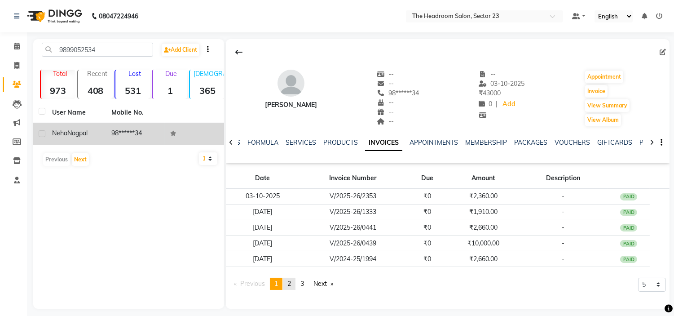
click at [291, 286] on span "2" at bounding box center [290, 283] width 4 height 8
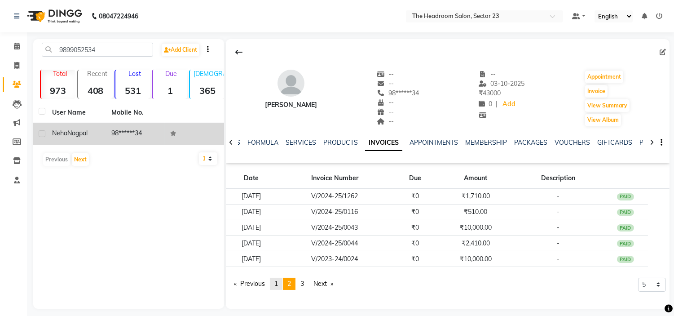
click at [277, 284] on span "1" at bounding box center [276, 283] width 4 height 8
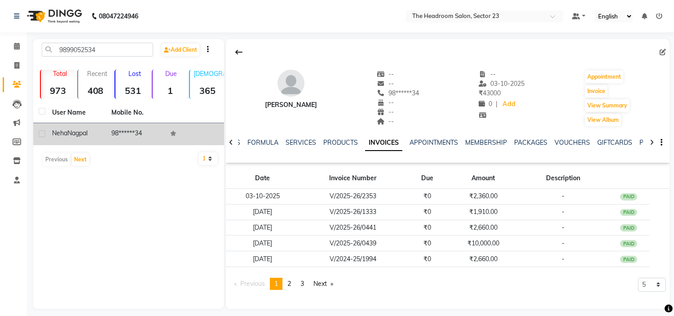
click at [277, 284] on span "1" at bounding box center [276, 283] width 4 height 8
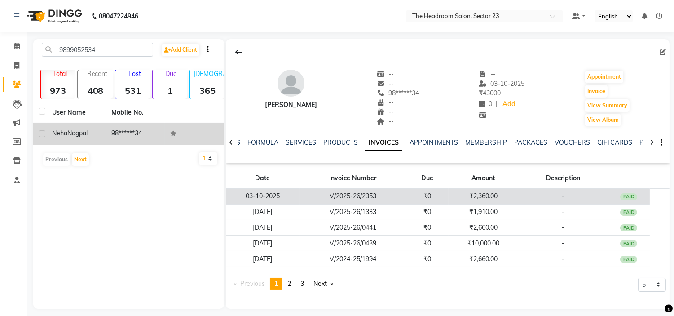
click at [488, 194] on td "₹2,360.00" at bounding box center [484, 197] width 70 height 16
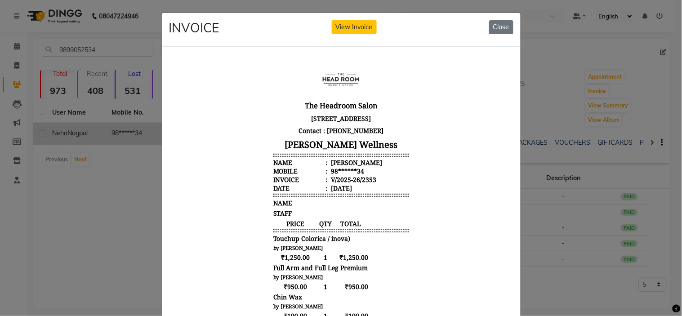
click at [476, 202] on body "The Headroom Salon First Floor, SCO-38, Huda Market, Sector 23, Gurugram, Harya…" at bounding box center [340, 256] width 337 height 398
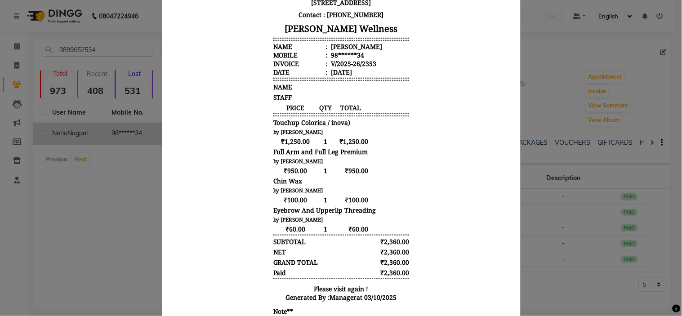
scroll to position [175, 0]
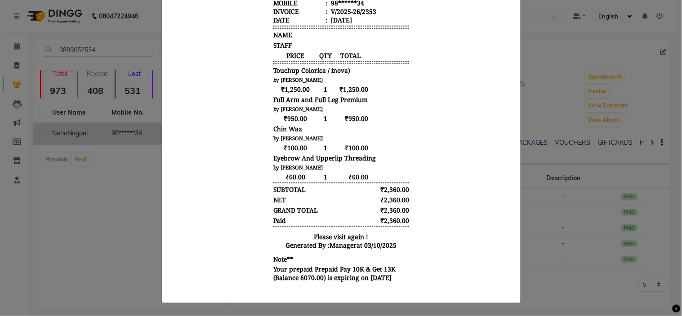
click at [553, 274] on ngb-modal-window "INVOICE View Invoice Close" at bounding box center [341, 158] width 682 height 316
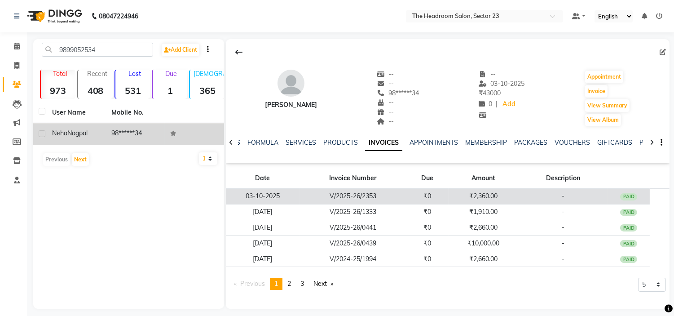
click at [499, 198] on td "₹2,360.00" at bounding box center [484, 197] width 70 height 16
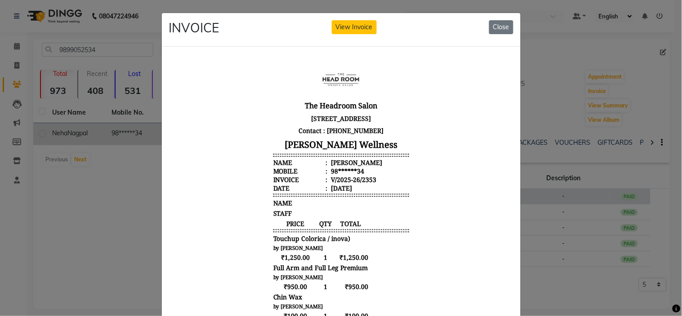
scroll to position [0, 0]
click at [584, 300] on ngb-modal-window "INVOICE View Invoice Close" at bounding box center [341, 158] width 682 height 316
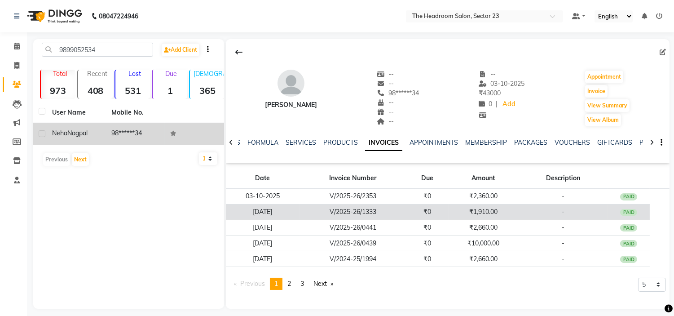
click at [499, 212] on td "₹1,910.00" at bounding box center [484, 212] width 70 height 16
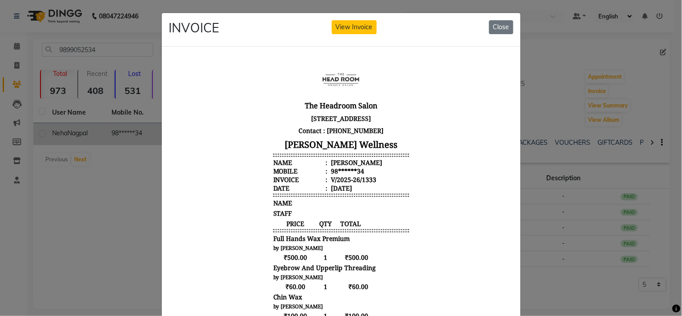
click at [443, 196] on body "The Headroom Salon First Floor, SCO-38, Huda Market, Sector 23, Gurugram, Harya…" at bounding box center [340, 266] width 337 height 419
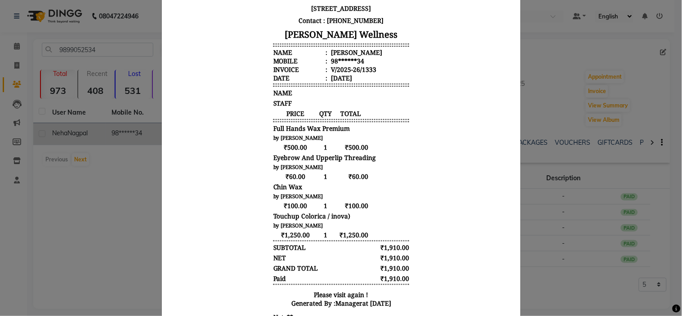
scroll to position [195, 0]
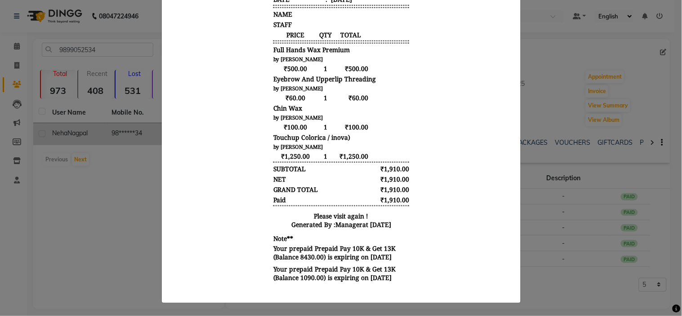
click at [532, 285] on ngb-modal-window "INVOICE View Invoice Close" at bounding box center [341, 158] width 682 height 316
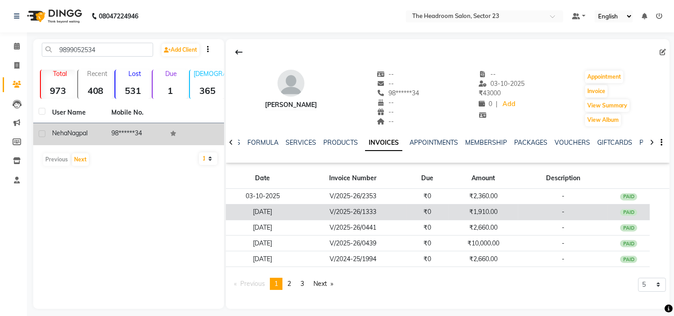
click at [482, 212] on td "₹1,910.00" at bounding box center [484, 212] width 70 height 16
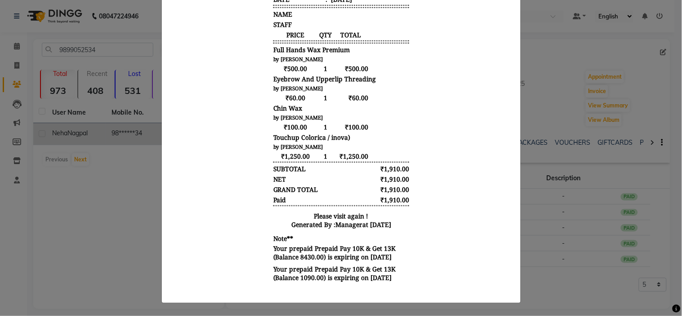
click at [581, 290] on ngb-modal-window "INVOICE View Invoice Close" at bounding box center [341, 158] width 682 height 316
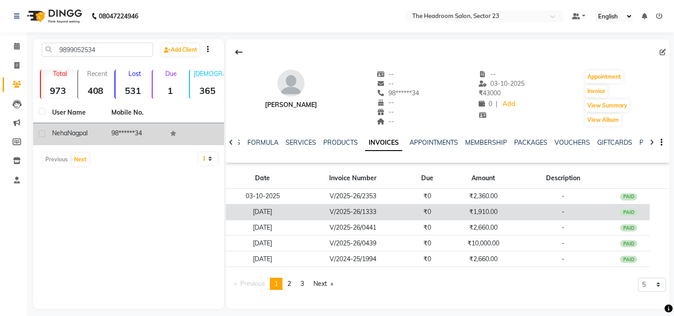
click at [367, 213] on td "V/2025-26/1333" at bounding box center [353, 212] width 107 height 16
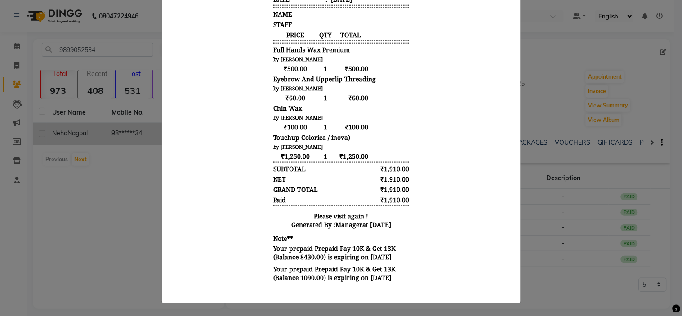
click at [52, 255] on ngb-modal-window "INVOICE View Invoice Close" at bounding box center [341, 158] width 682 height 316
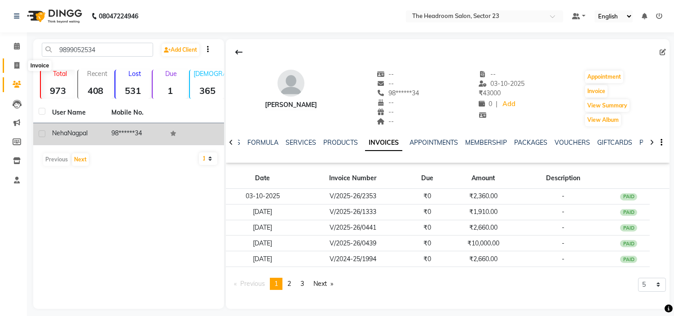
click at [12, 66] on span at bounding box center [17, 66] width 16 height 10
select select "service"
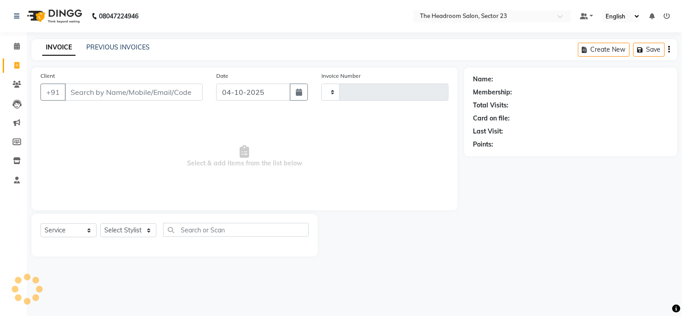
type input "2374"
select select "6796"
click at [134, 47] on link "PREVIOUS INVOICES" at bounding box center [117, 47] width 63 height 8
